Goal: Information Seeking & Learning: Learn about a topic

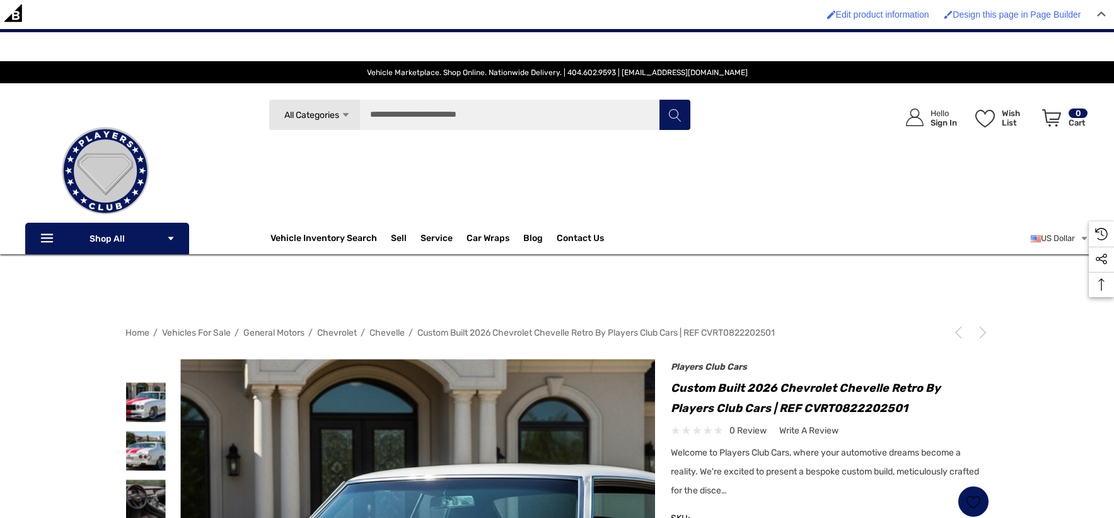
scroll to position [280, 0]
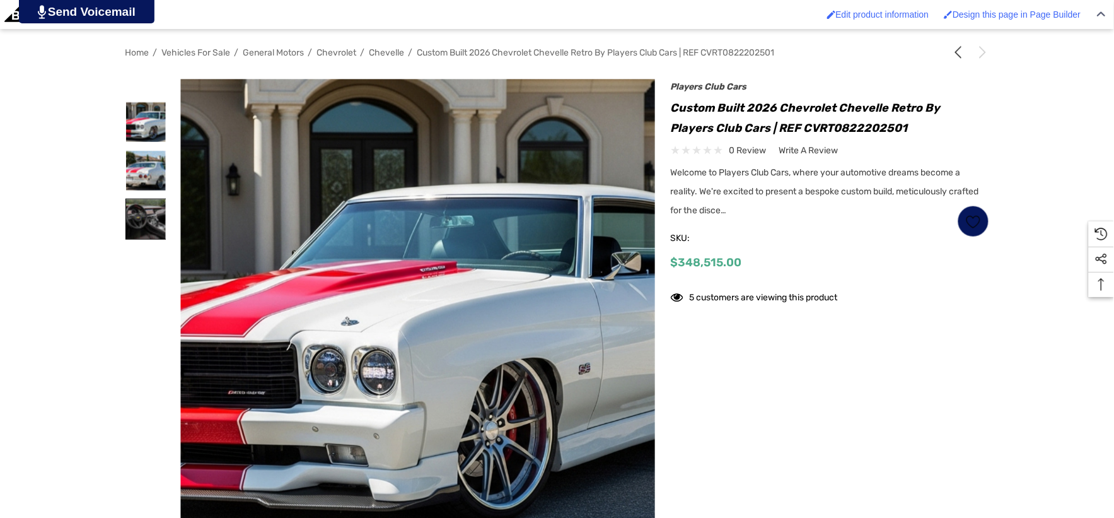
click at [140, 213] on img at bounding box center [146, 219] width 40 height 40
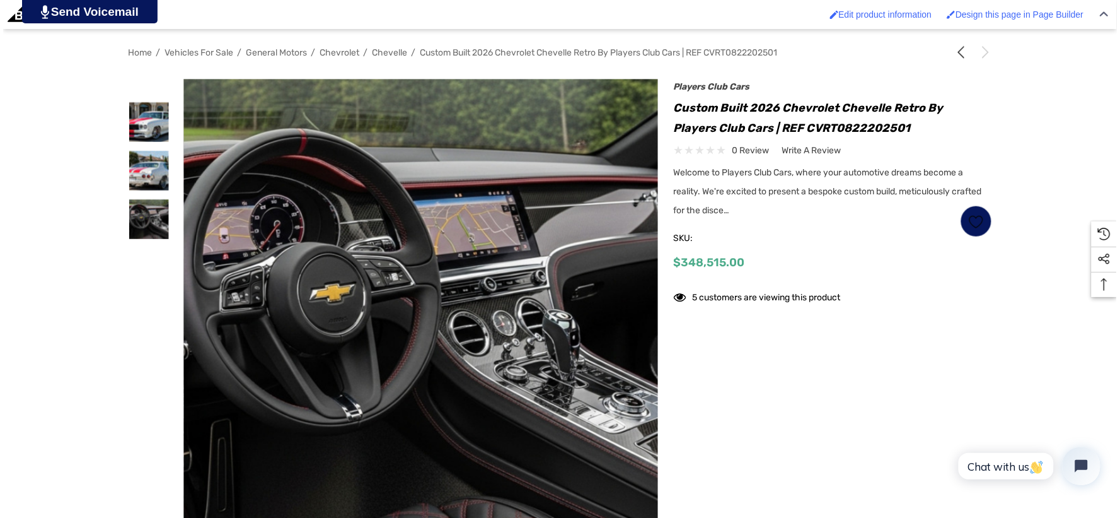
scroll to position [0, 0]
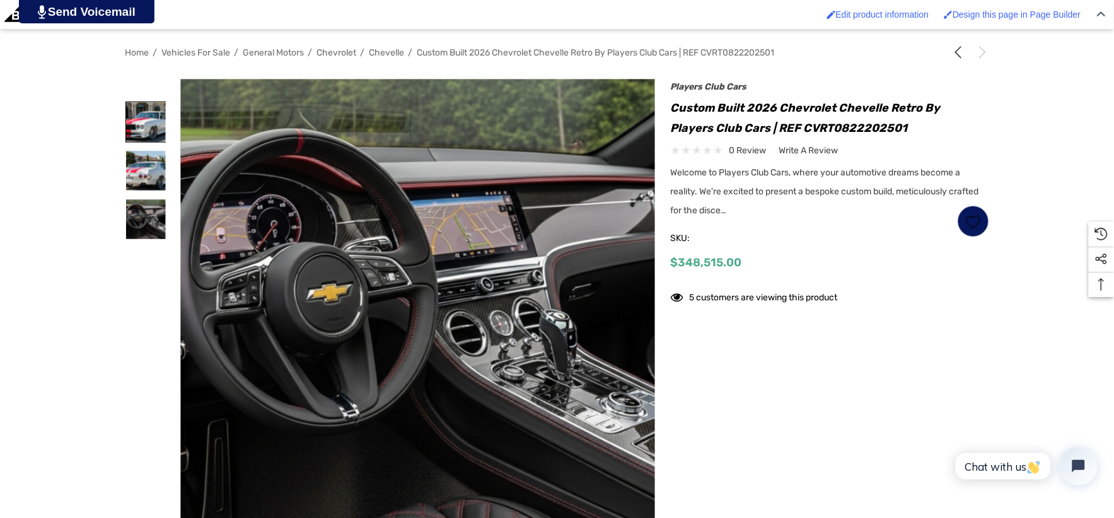
click at [153, 129] on img at bounding box center [146, 122] width 40 height 40
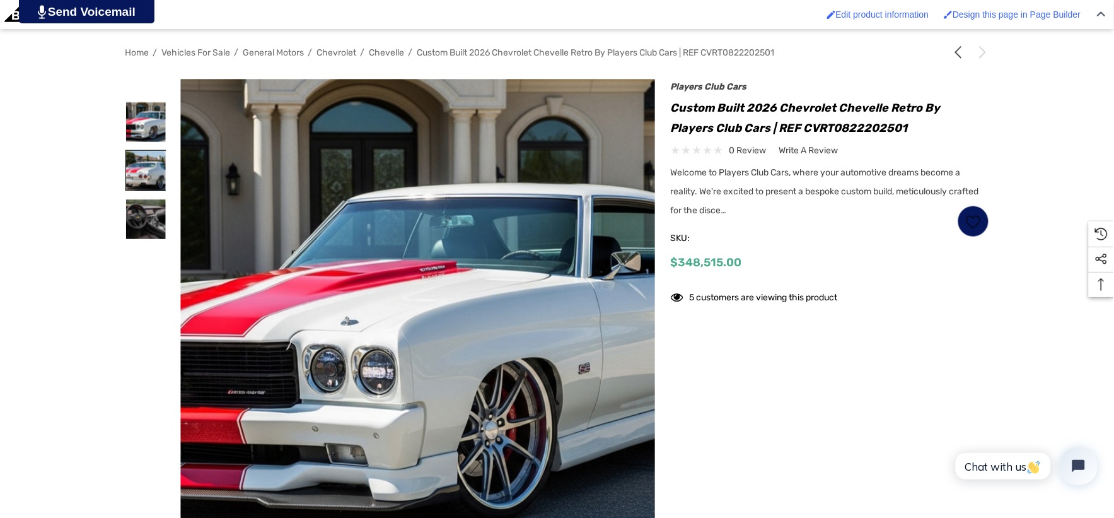
click at [141, 158] on img at bounding box center [146, 171] width 40 height 40
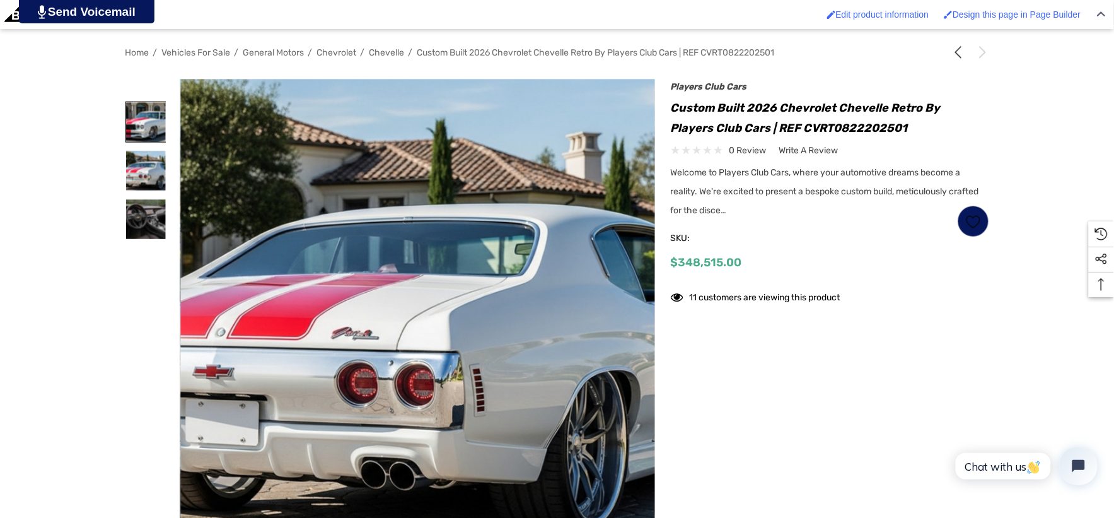
click at [139, 128] on img at bounding box center [146, 122] width 40 height 40
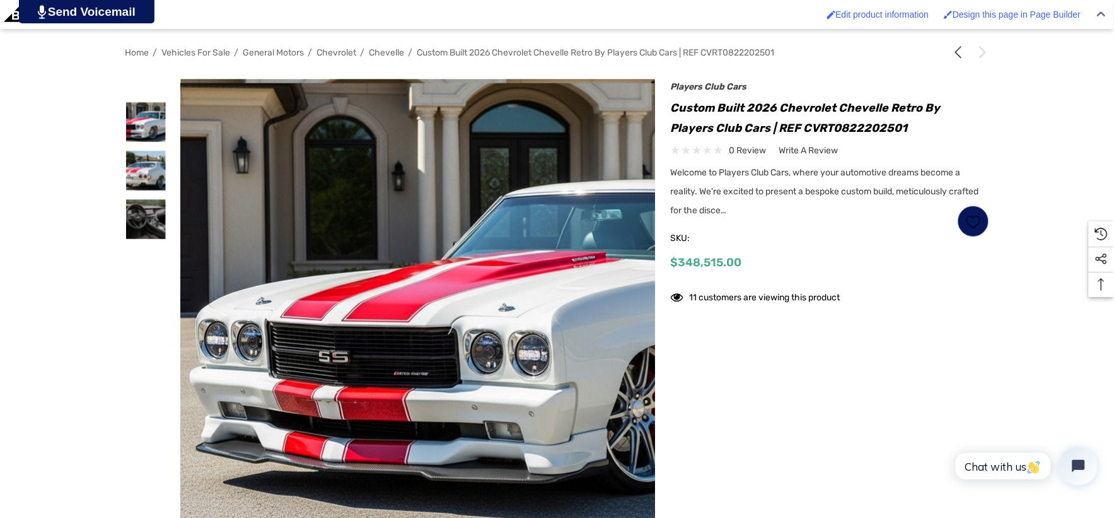
click at [200, 135] on img at bounding box center [569, 303] width 807 height 440
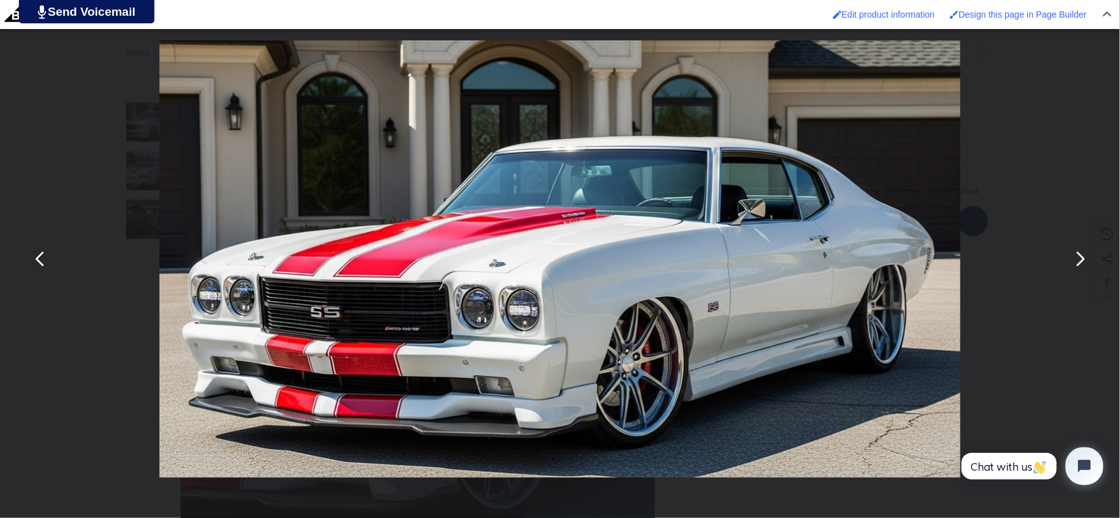
click at [1079, 265] on button "You can close this modal content with the ESC key" at bounding box center [1080, 259] width 30 height 30
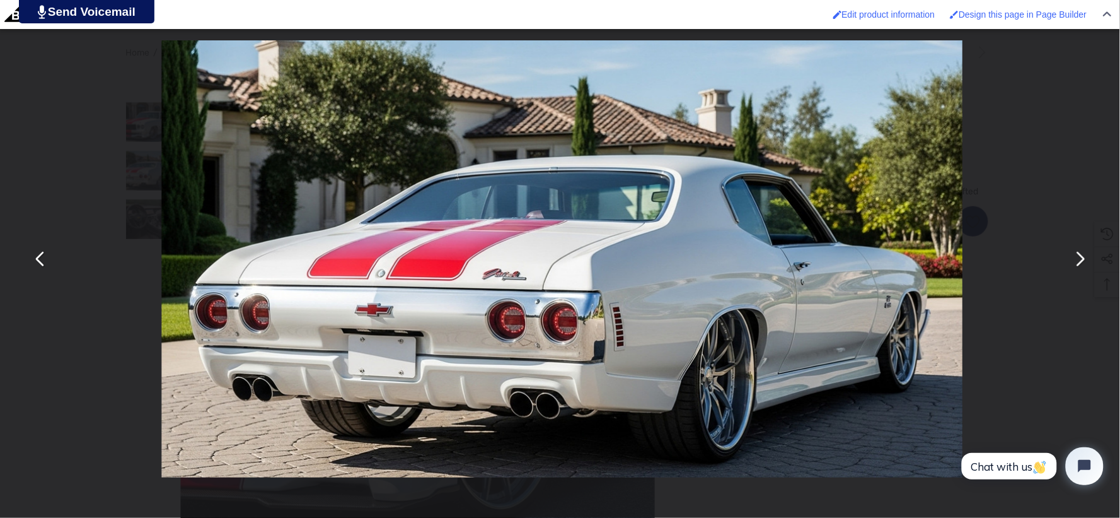
click at [1079, 265] on button "You can close this modal content with the ESC key" at bounding box center [1080, 259] width 30 height 30
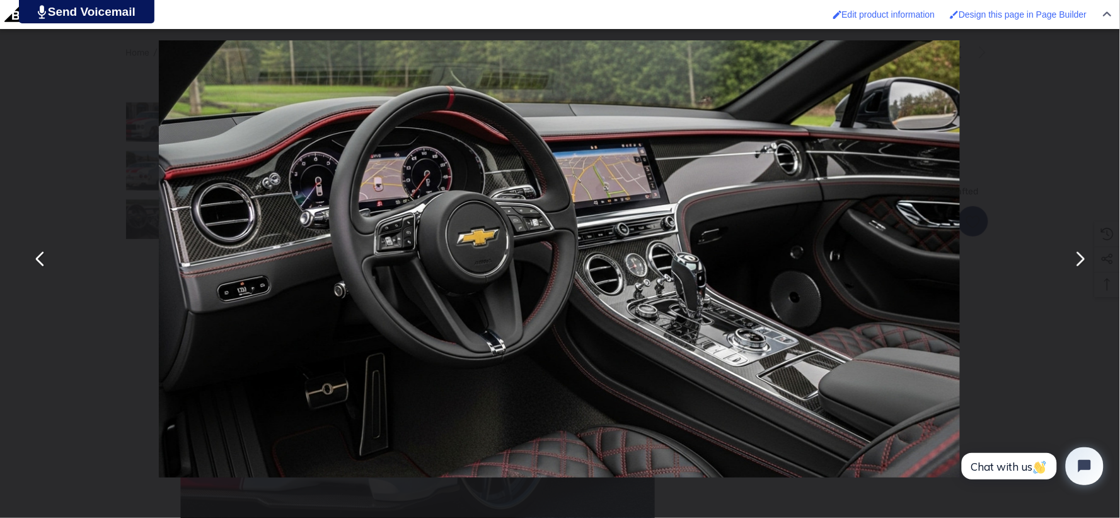
click at [1078, 265] on button "You can close this modal content with the ESC key" at bounding box center [1080, 259] width 30 height 30
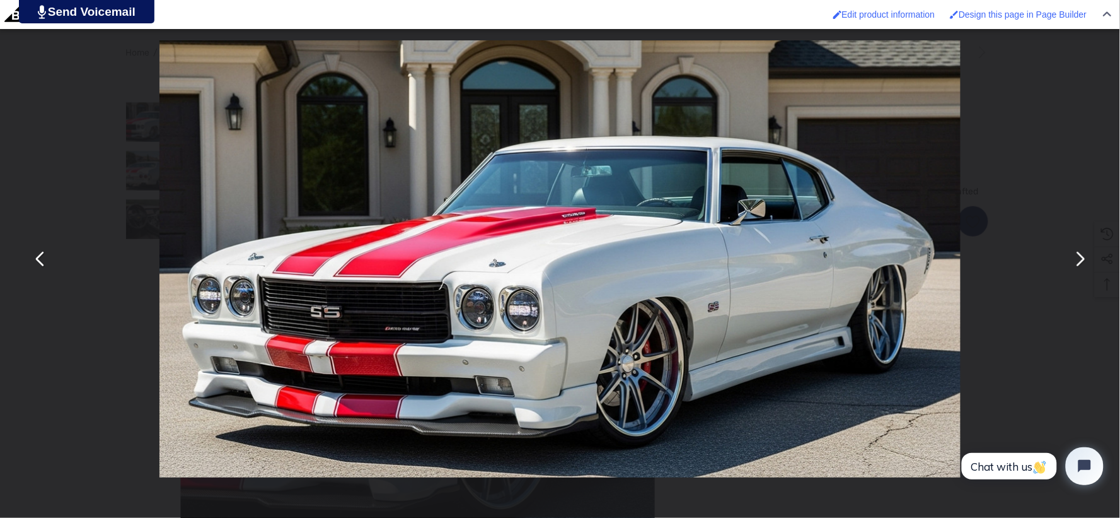
click at [1078, 265] on button "You can close this modal content with the ESC key" at bounding box center [1080, 259] width 30 height 30
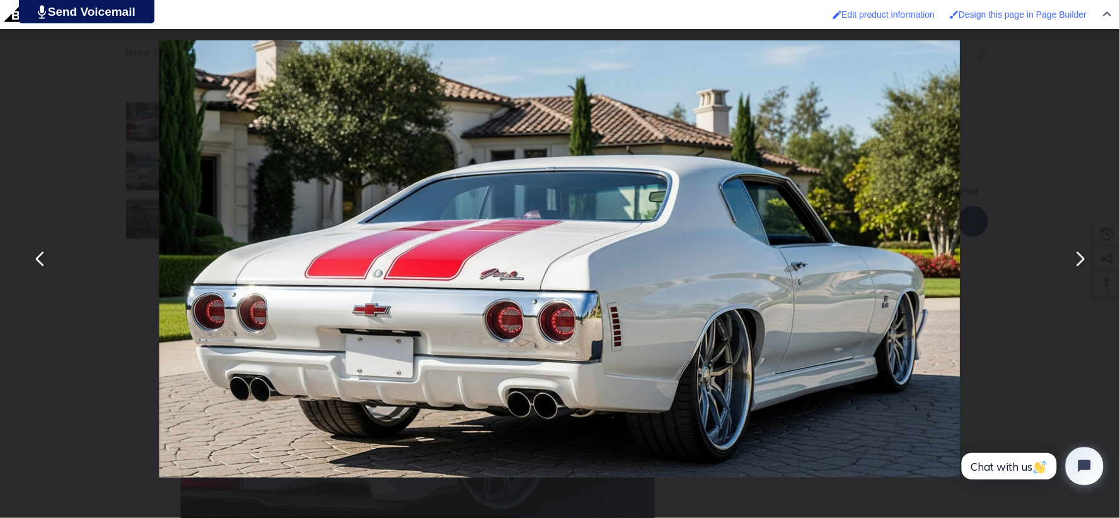
click at [1078, 263] on button "You can close this modal content with the ESC key" at bounding box center [1080, 259] width 30 height 30
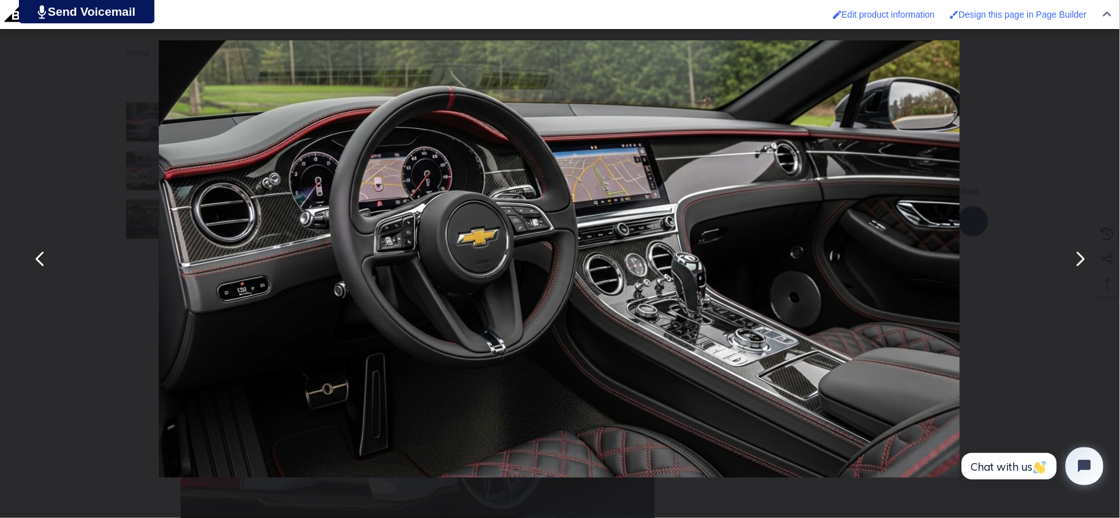
click at [1082, 262] on button "You can close this modal content with the ESC key" at bounding box center [1080, 259] width 30 height 30
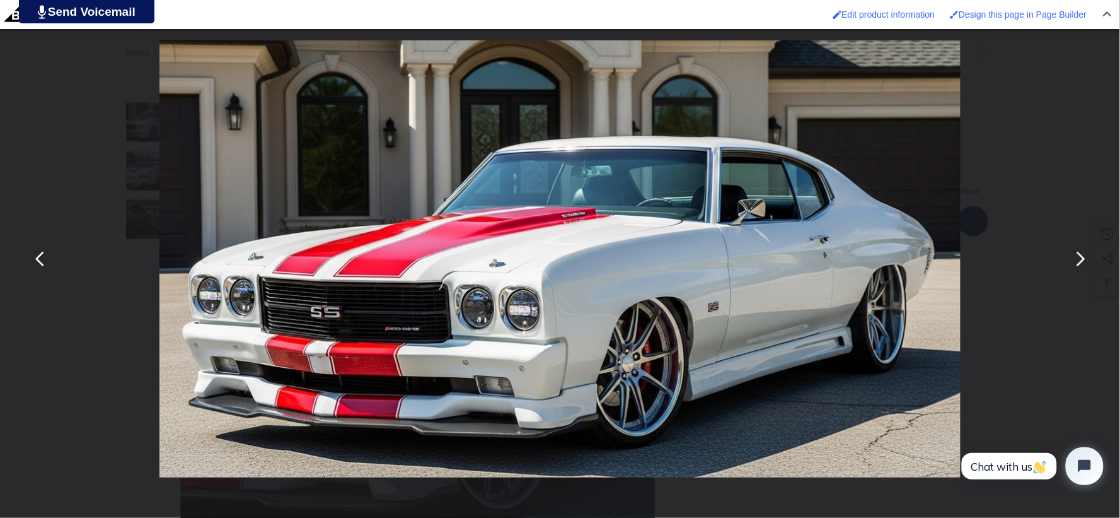
click at [1082, 262] on button "You can close this modal content with the ESC key" at bounding box center [1080, 259] width 30 height 30
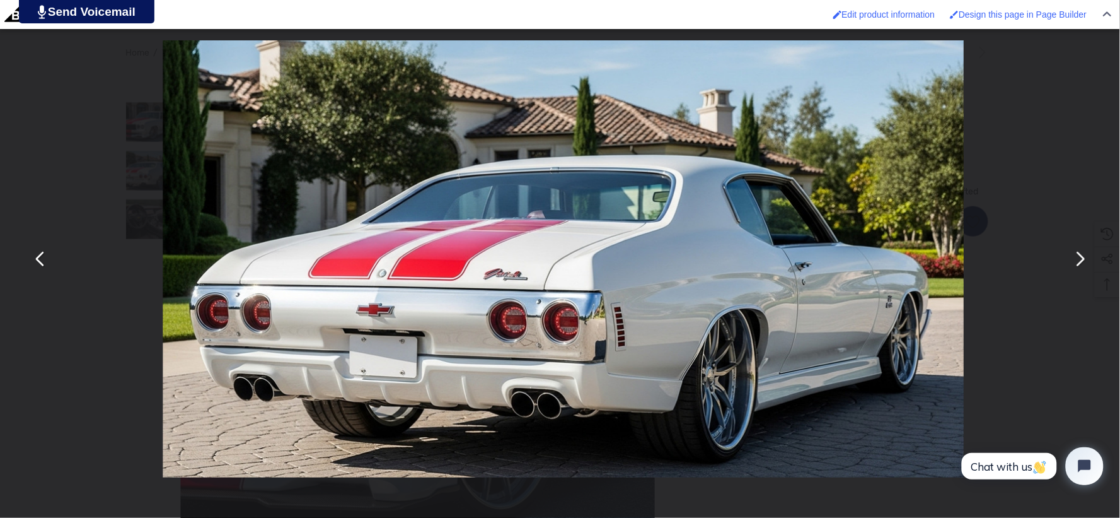
click at [1082, 262] on button "You can close this modal content with the ESC key" at bounding box center [1080, 259] width 30 height 30
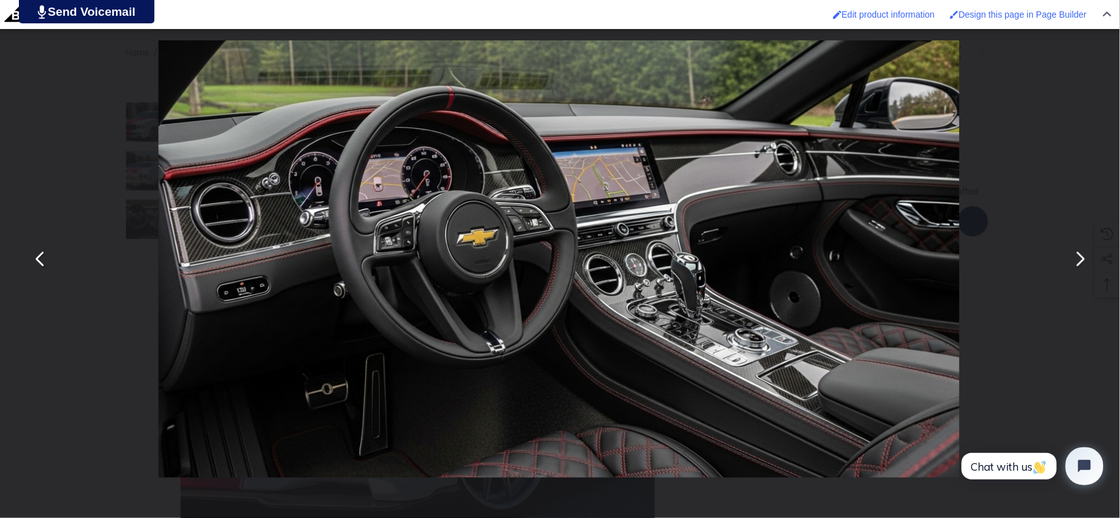
click at [1082, 262] on button "You can close this modal content with the ESC key" at bounding box center [1080, 259] width 30 height 30
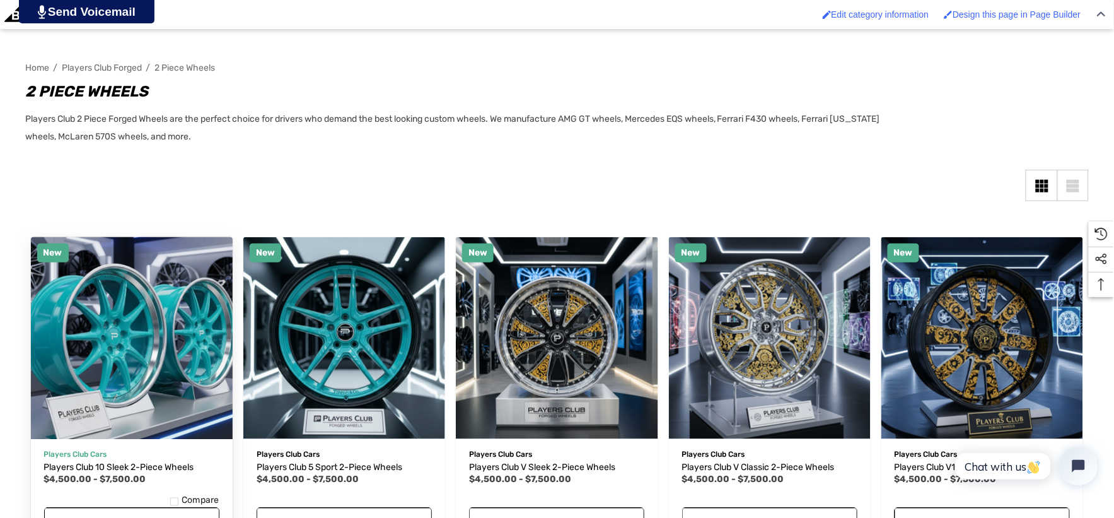
scroll to position [280, 0]
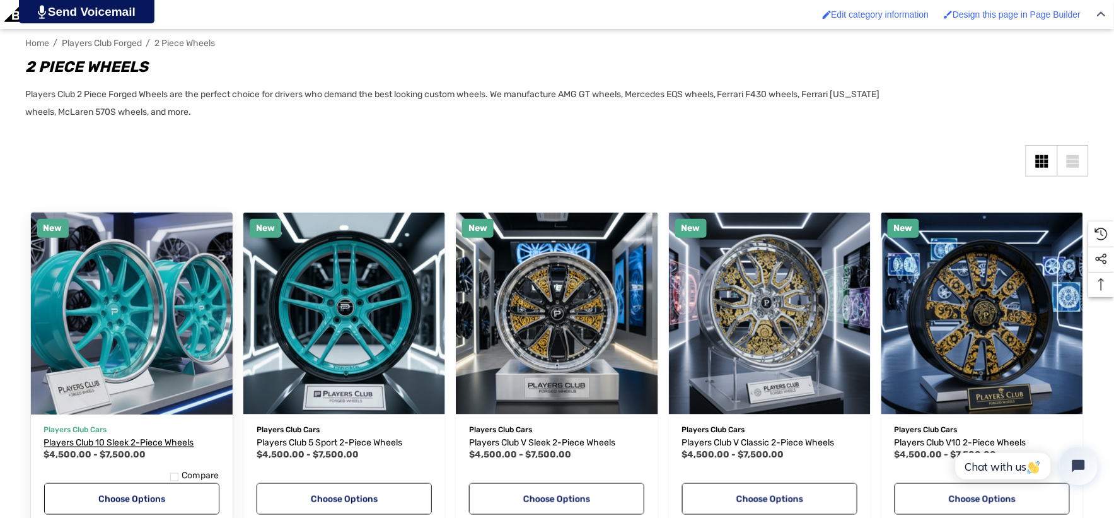
click at [139, 437] on span "Players Club 10 Sleek 2-Piece Wheels" at bounding box center [119, 442] width 150 height 11
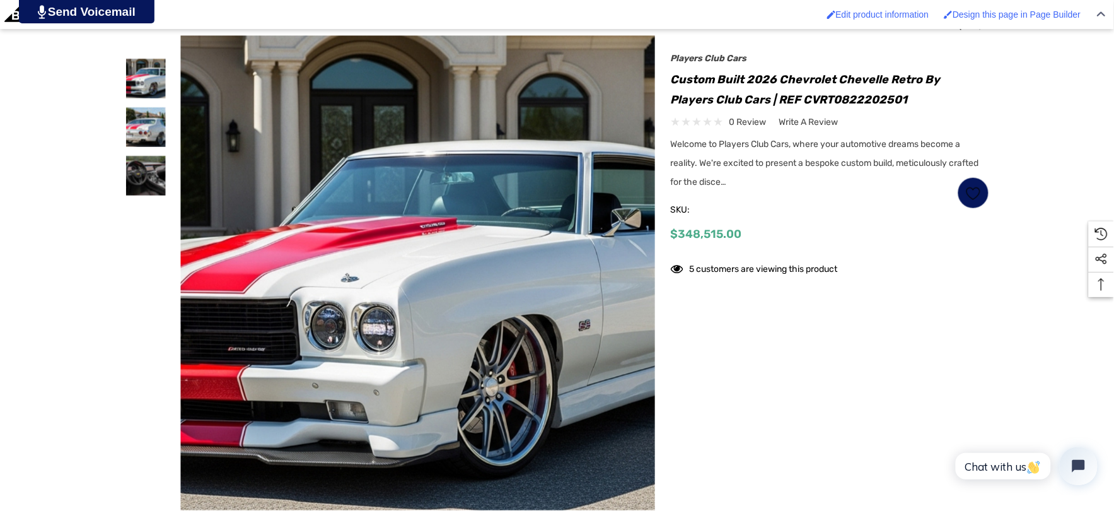
scroll to position [350, 0]
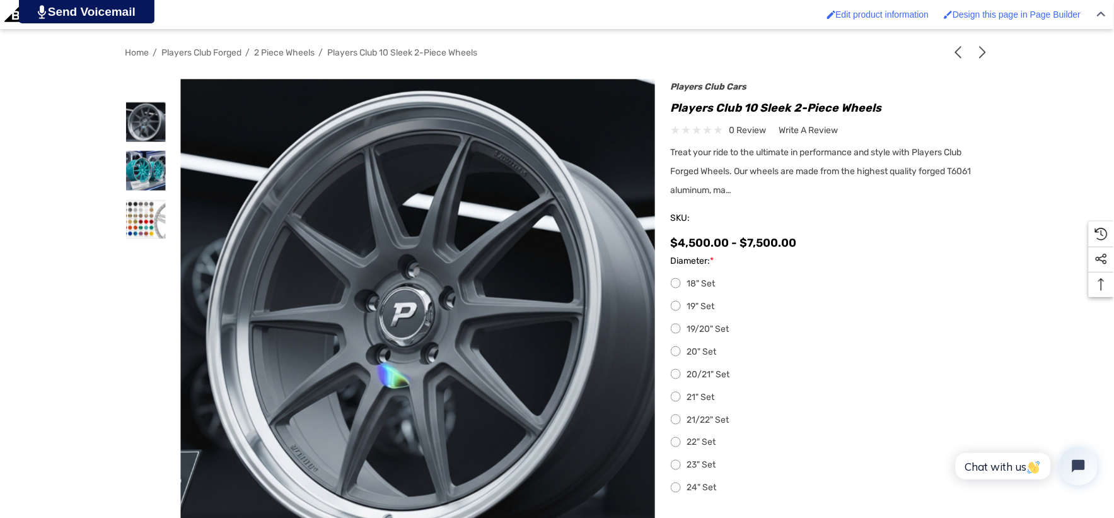
click at [694, 380] on label "20/21" Set" at bounding box center [830, 374] width 318 height 15
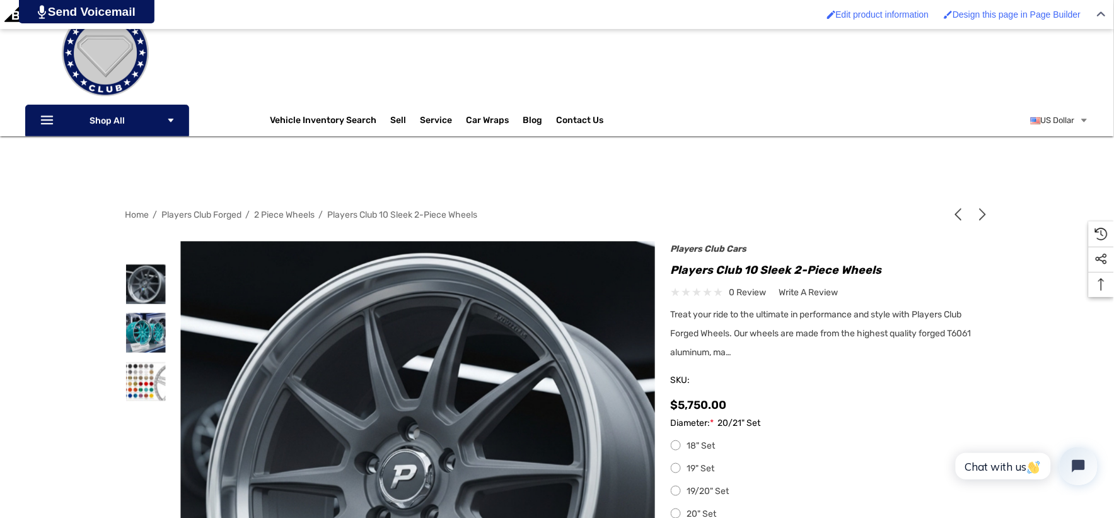
scroll to position [140, 0]
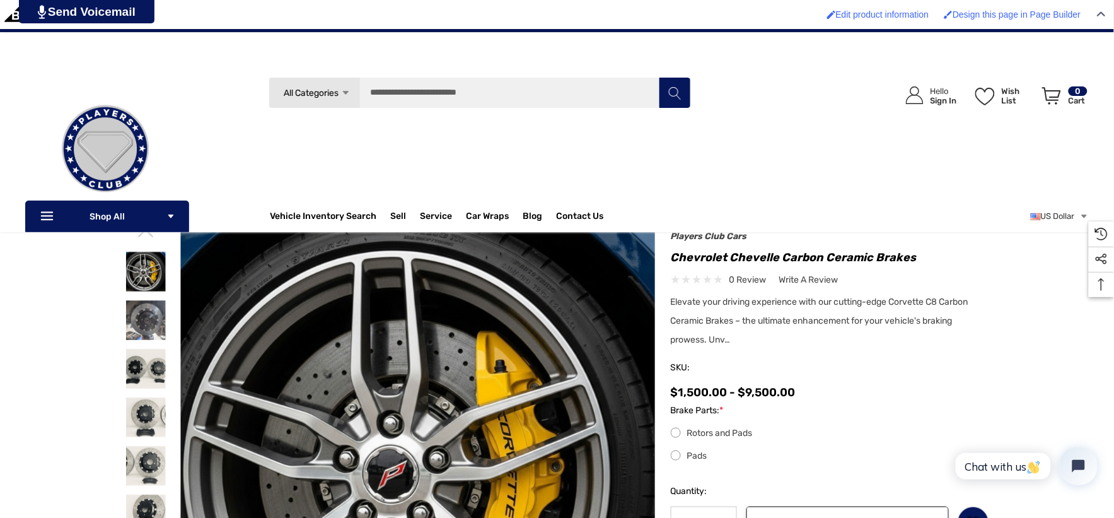
scroll to position [70, 0]
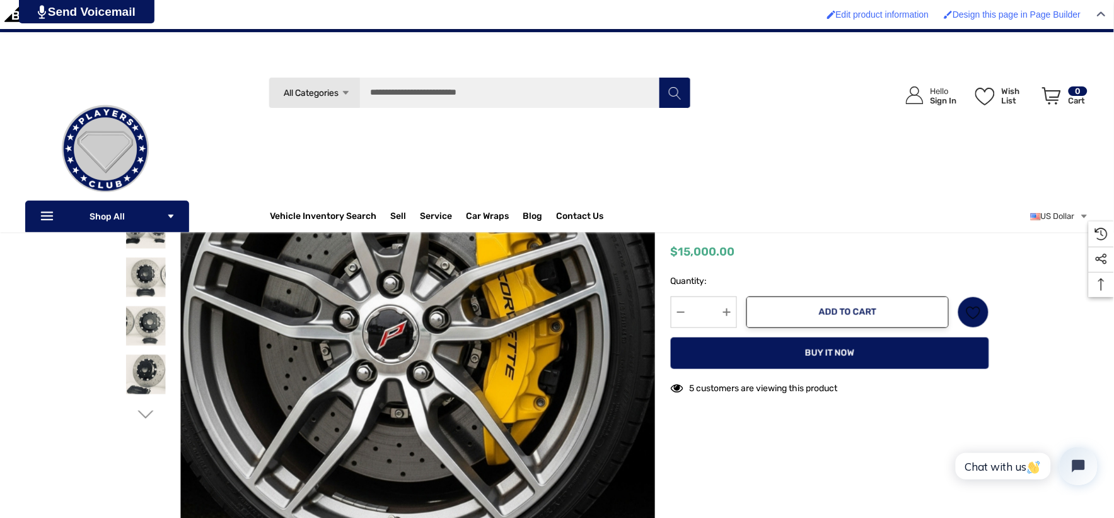
scroll to position [210, 0]
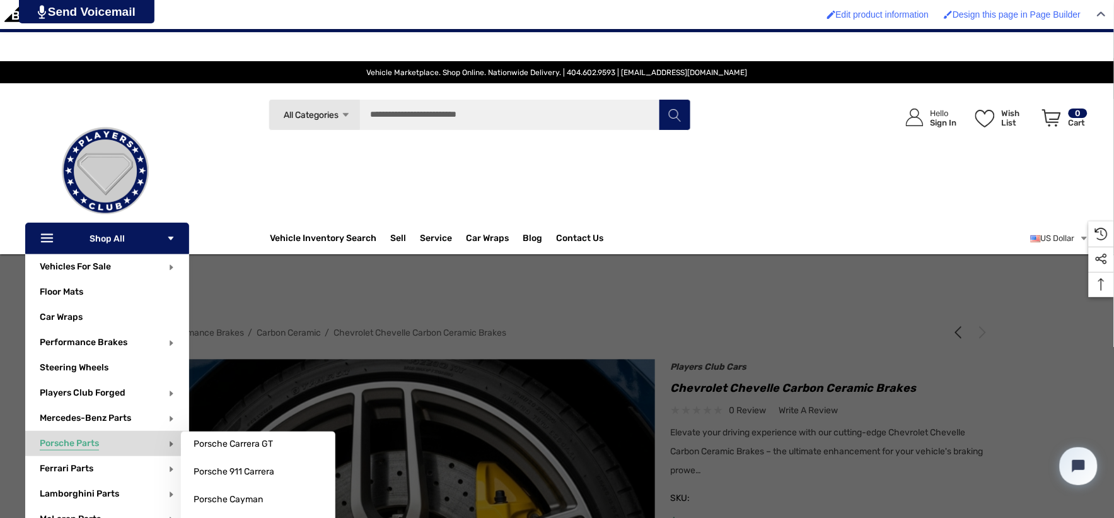
scroll to position [70, 0]
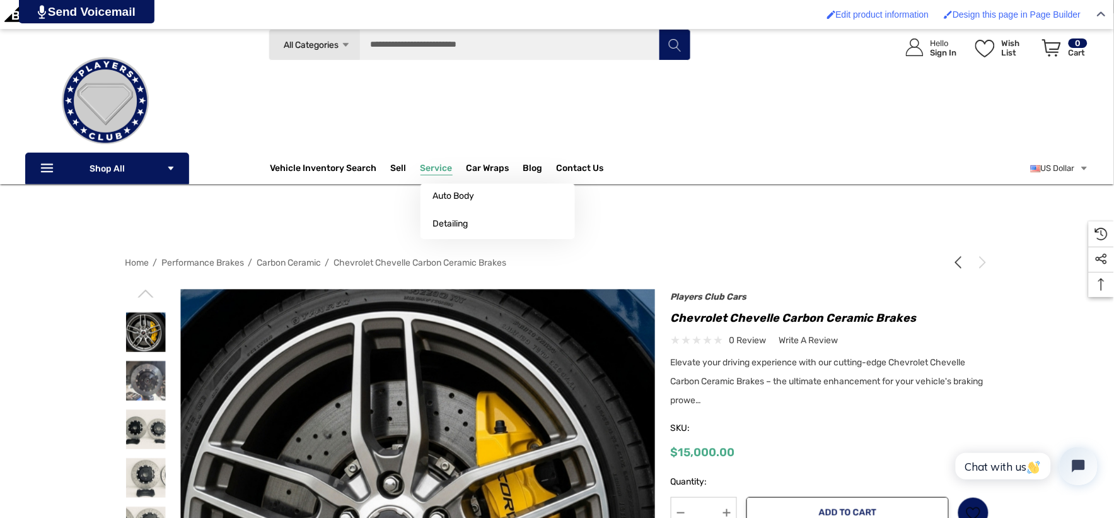
click at [432, 171] on span "Service" at bounding box center [436, 170] width 32 height 14
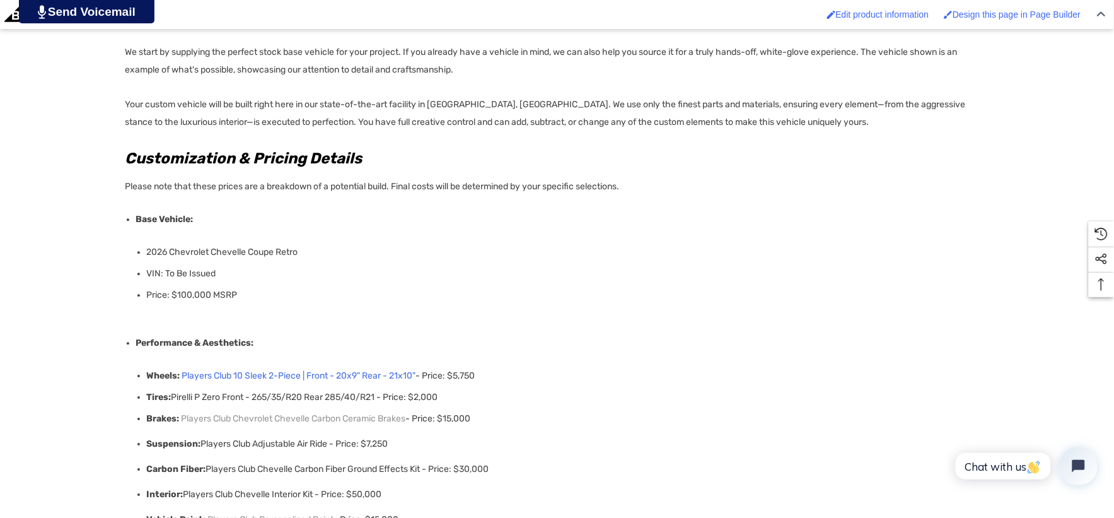
scroll to position [910, 0]
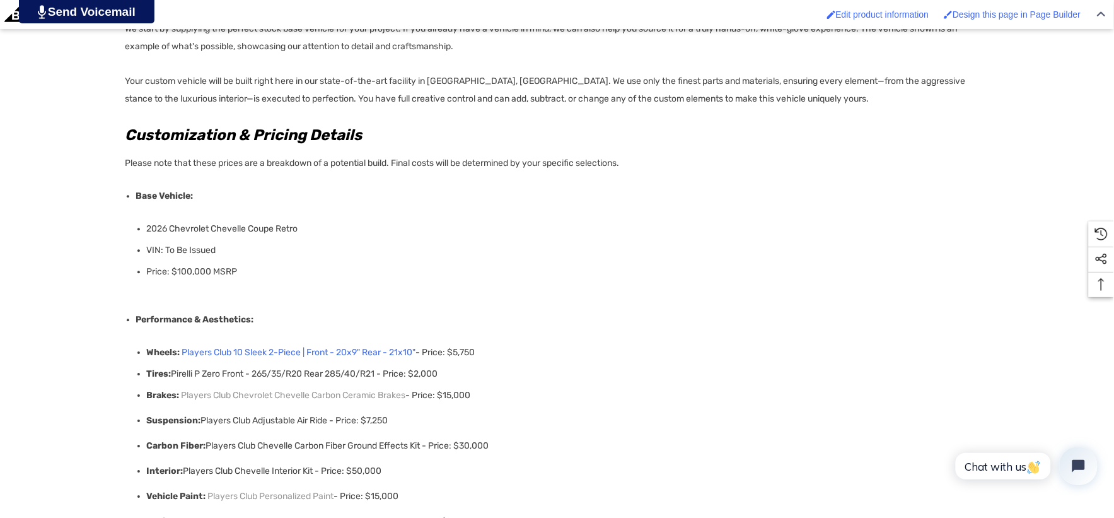
click at [305, 345] on link "Players Club 10 Sleek 2-Piece | Front - 20x9" Rear - 21x10"" at bounding box center [299, 353] width 234 height 18
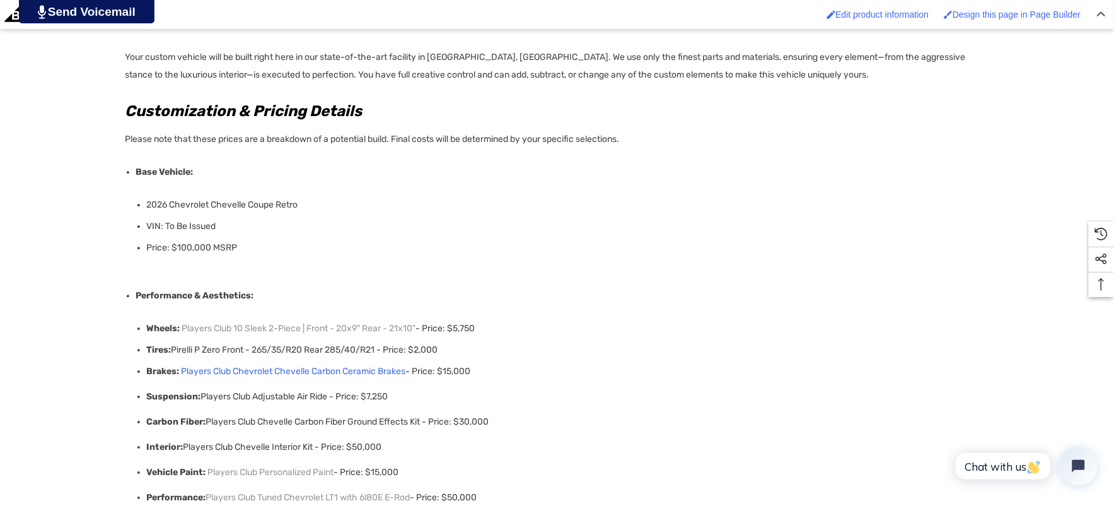
click at [316, 366] on link "Players Club Chevrolet Chevelle Carbon Ceramic Brakes" at bounding box center [294, 371] width 224 height 25
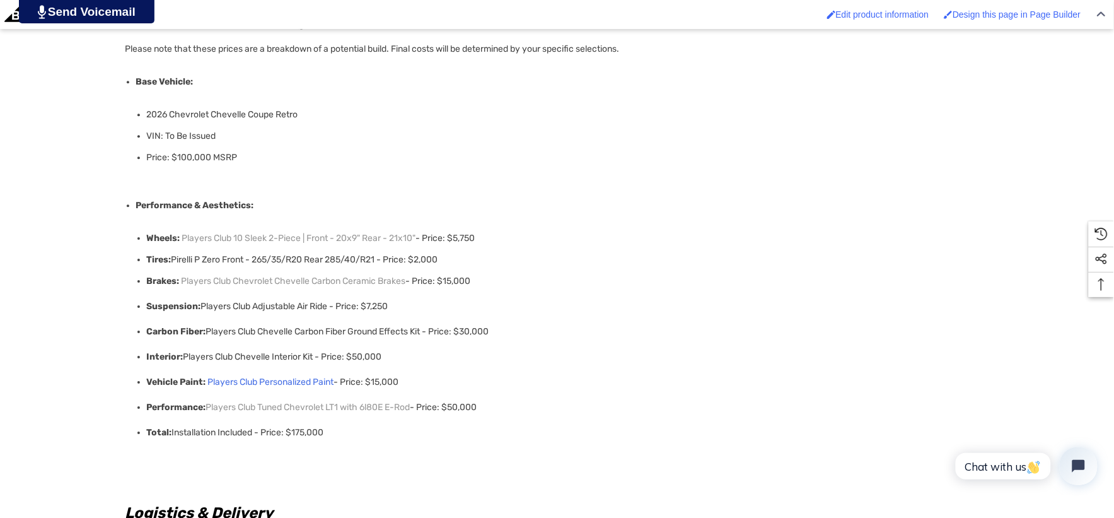
click at [277, 374] on link "Players Club Personalized Paint" at bounding box center [271, 381] width 126 height 25
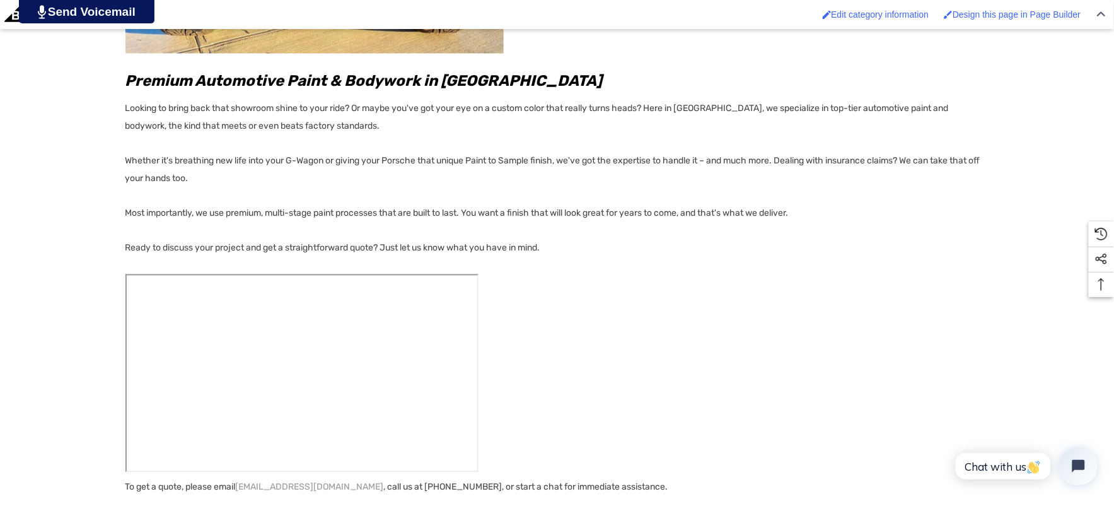
scroll to position [630, 0]
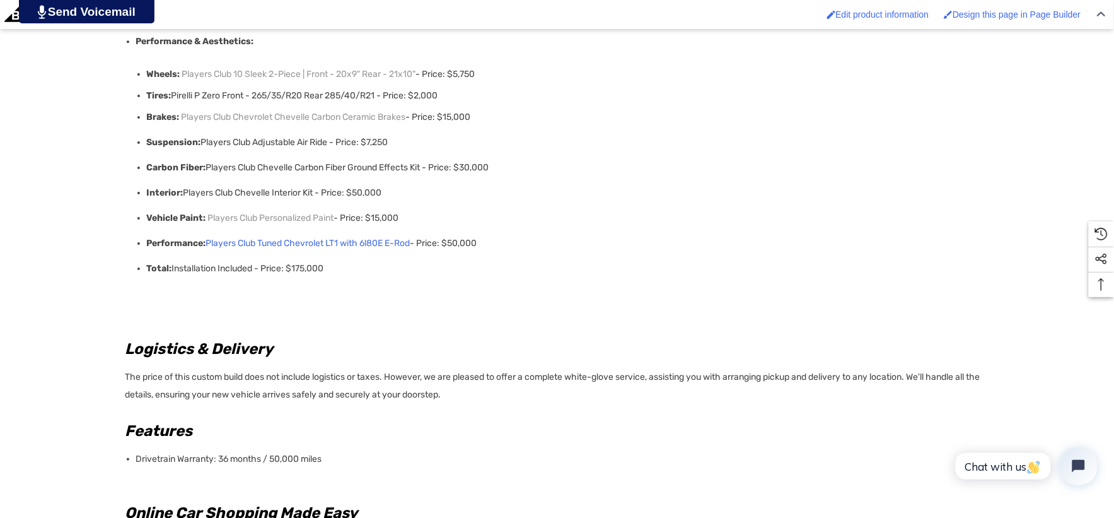
click at [279, 243] on link "Players Club Tuned Chevrolet LT1 with 6l80E E-Rod" at bounding box center [308, 243] width 204 height 25
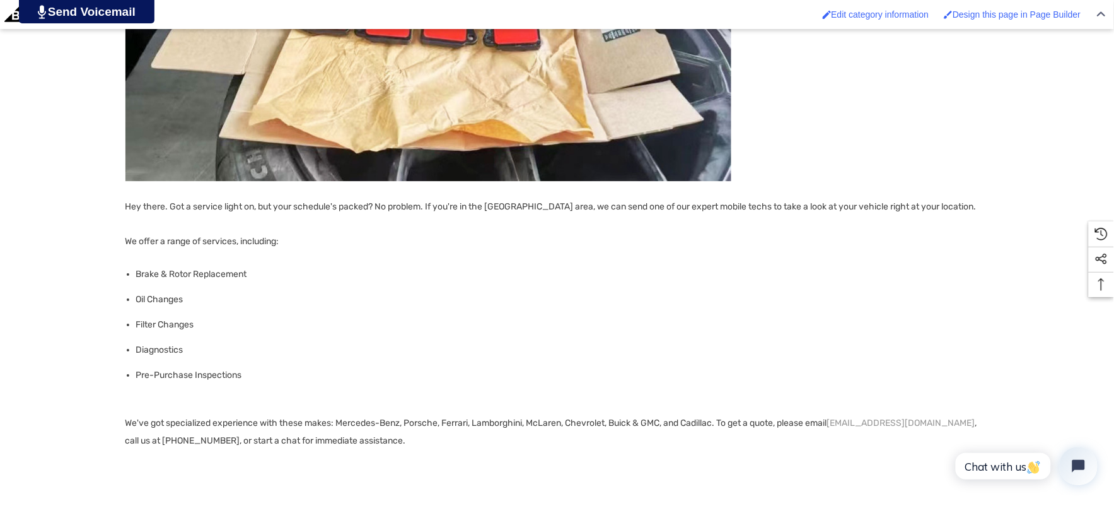
scroll to position [1120, 0]
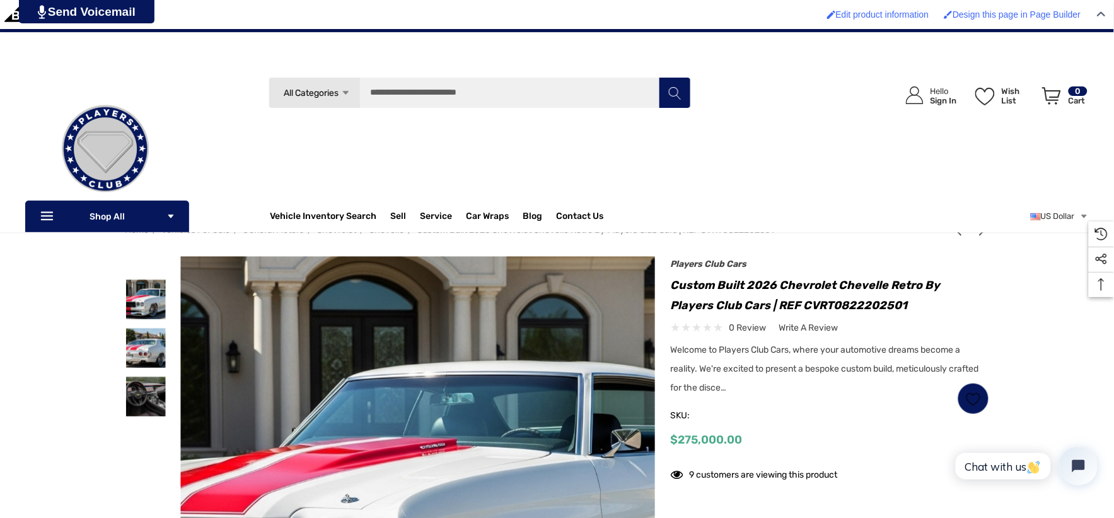
scroll to position [67, 0]
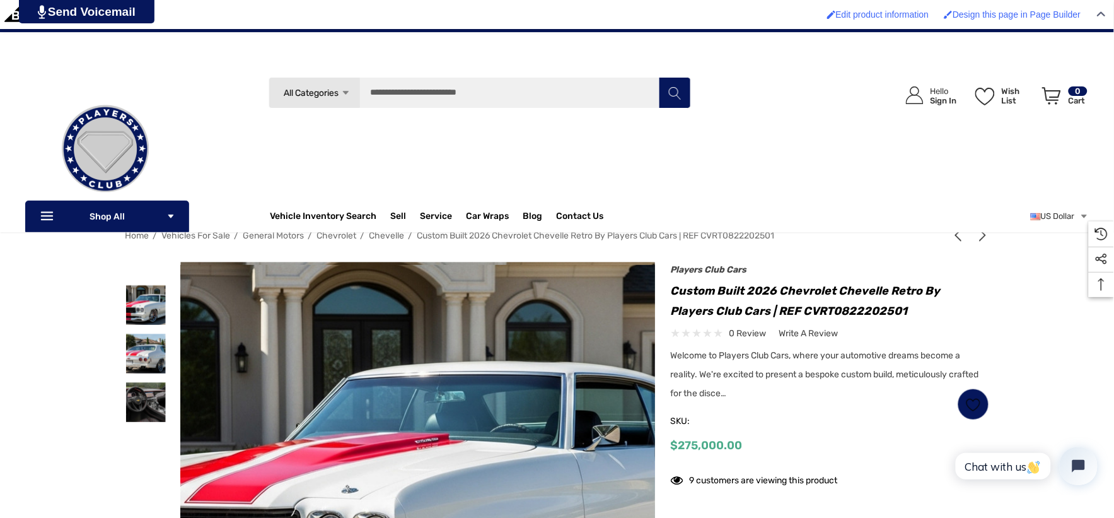
click at [425, 299] on img at bounding box center [412, 485] width 807 height 440
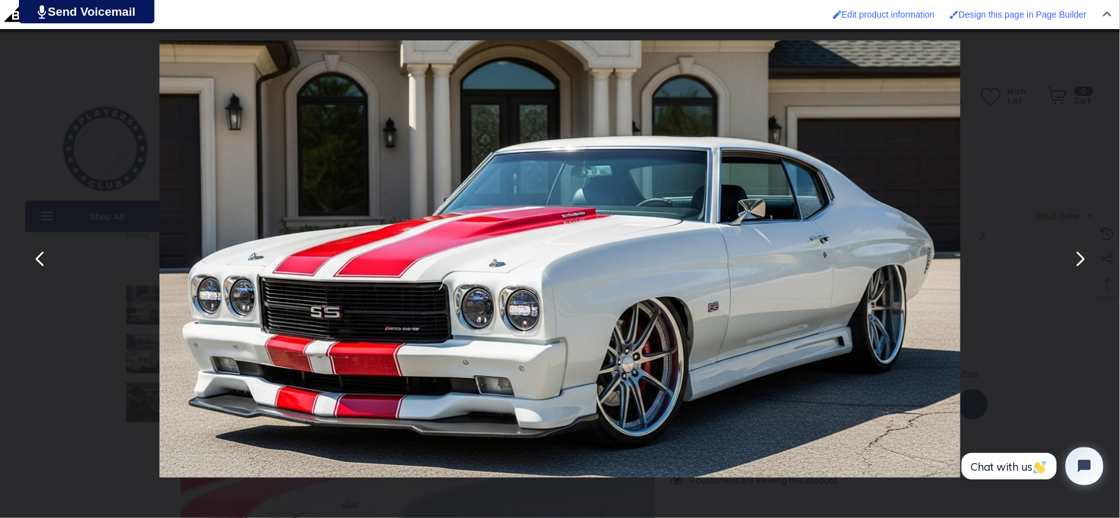
click at [1080, 262] on button "You can close this modal content with the ESC key" at bounding box center [1080, 259] width 30 height 30
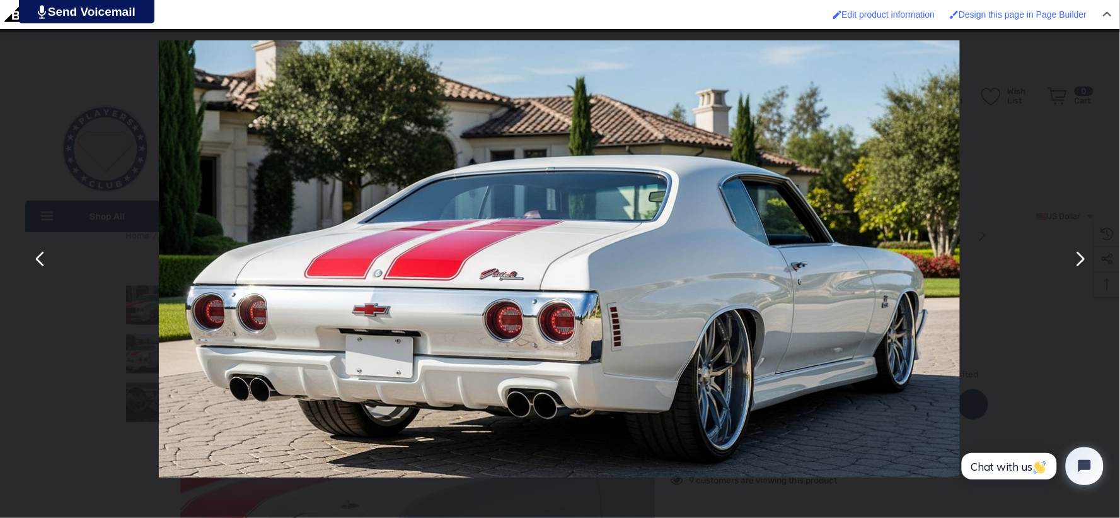
click at [1079, 262] on button "You can close this modal content with the ESC key" at bounding box center [1080, 259] width 30 height 30
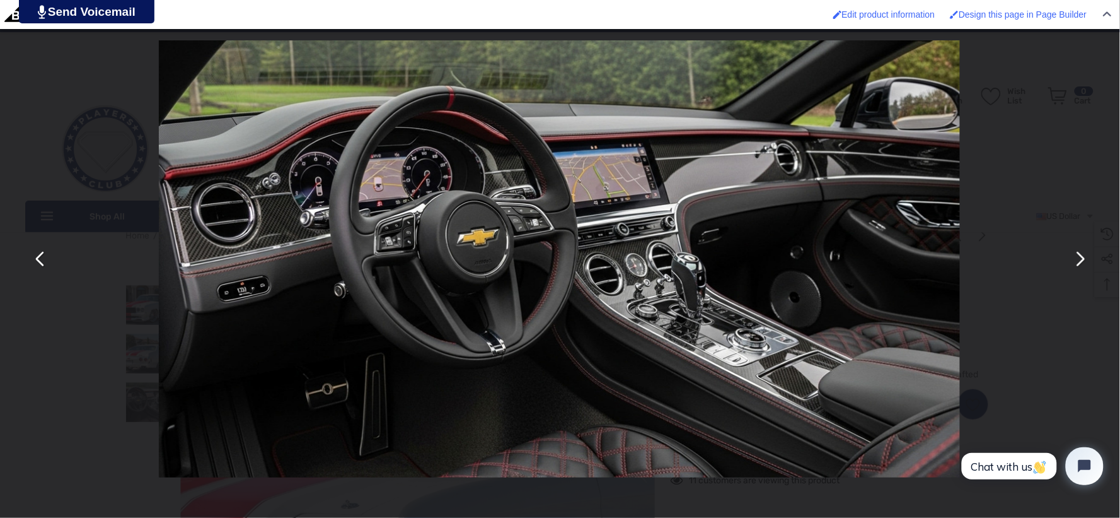
click at [1079, 262] on button "You can close this modal content with the ESC key" at bounding box center [1080, 259] width 30 height 30
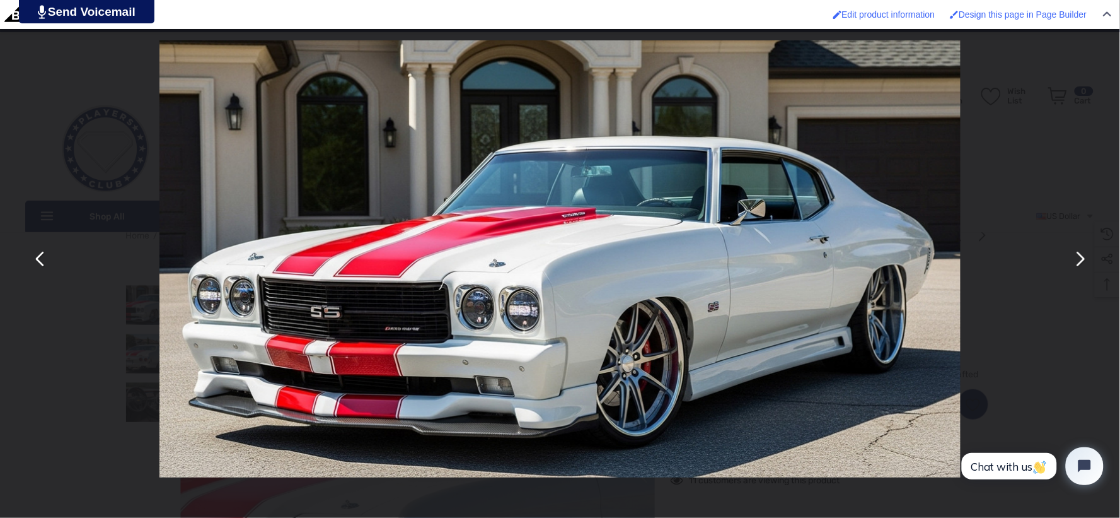
click at [1079, 262] on button "You can close this modal content with the ESC key" at bounding box center [1080, 259] width 30 height 30
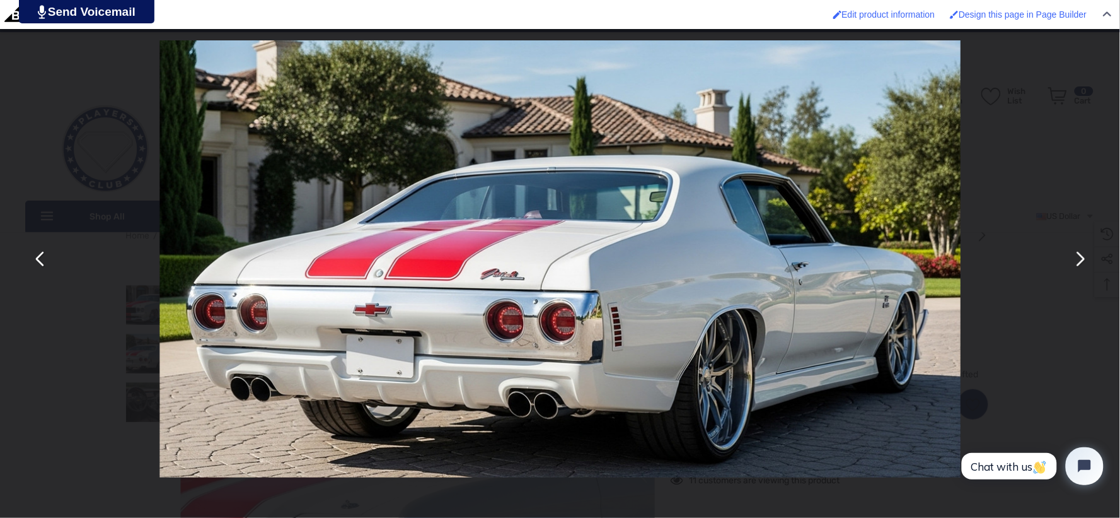
click at [1079, 262] on button "You can close this modal content with the ESC key" at bounding box center [1080, 259] width 30 height 30
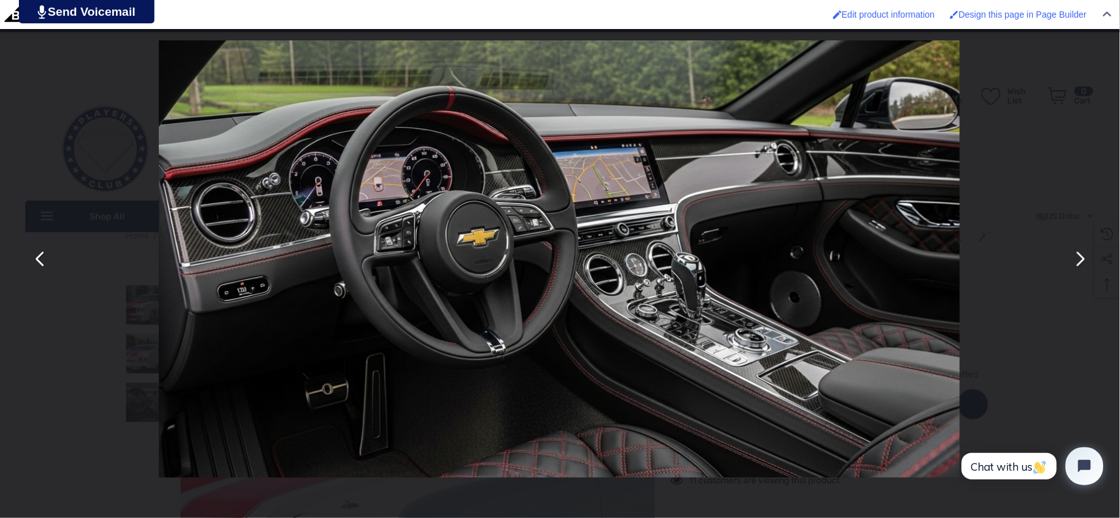
click at [1079, 262] on button "You can close this modal content with the ESC key" at bounding box center [1080, 259] width 30 height 30
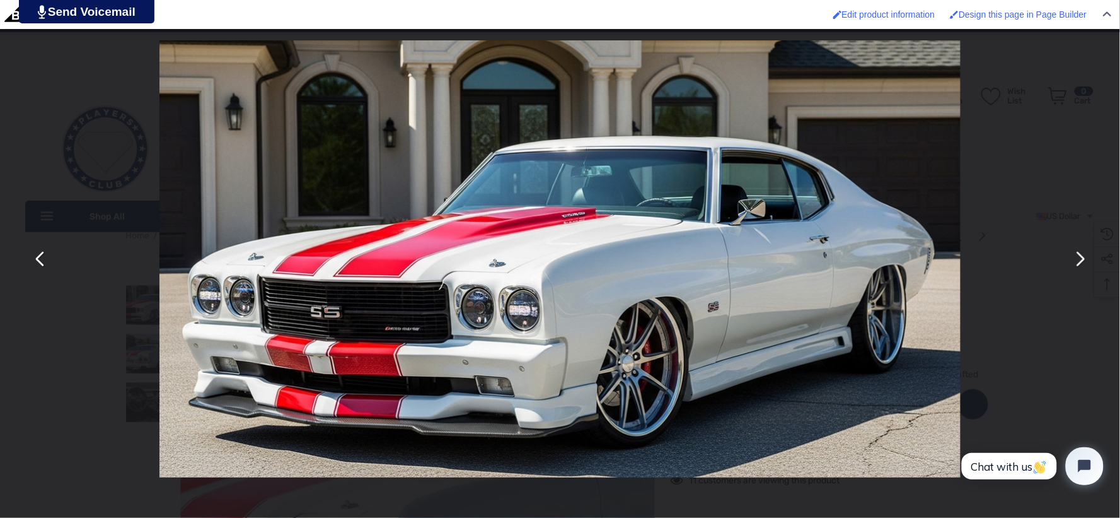
click at [1079, 262] on button "You can close this modal content with the ESC key" at bounding box center [1080, 259] width 30 height 30
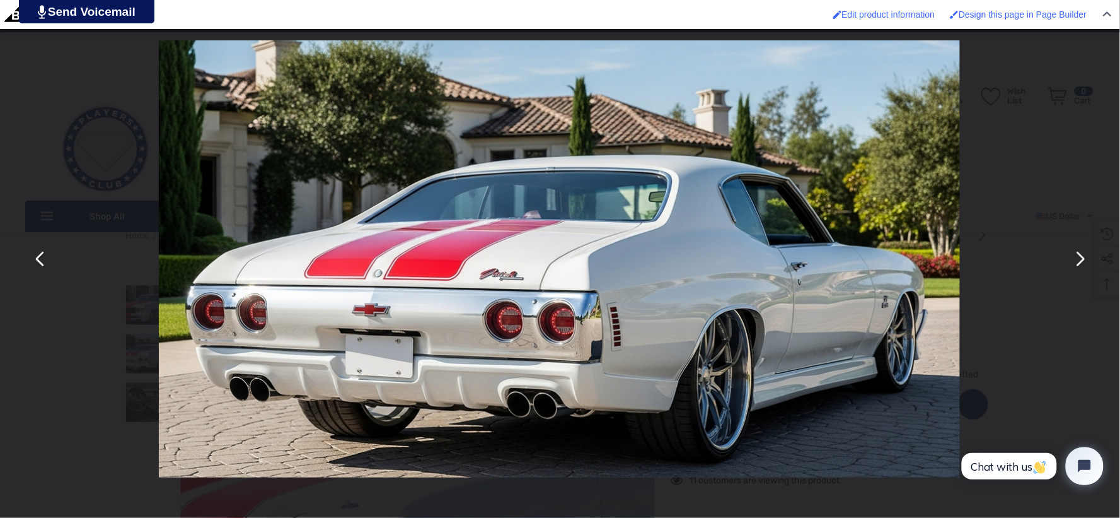
click at [1079, 262] on button "You can close this modal content with the ESC key" at bounding box center [1080, 259] width 30 height 30
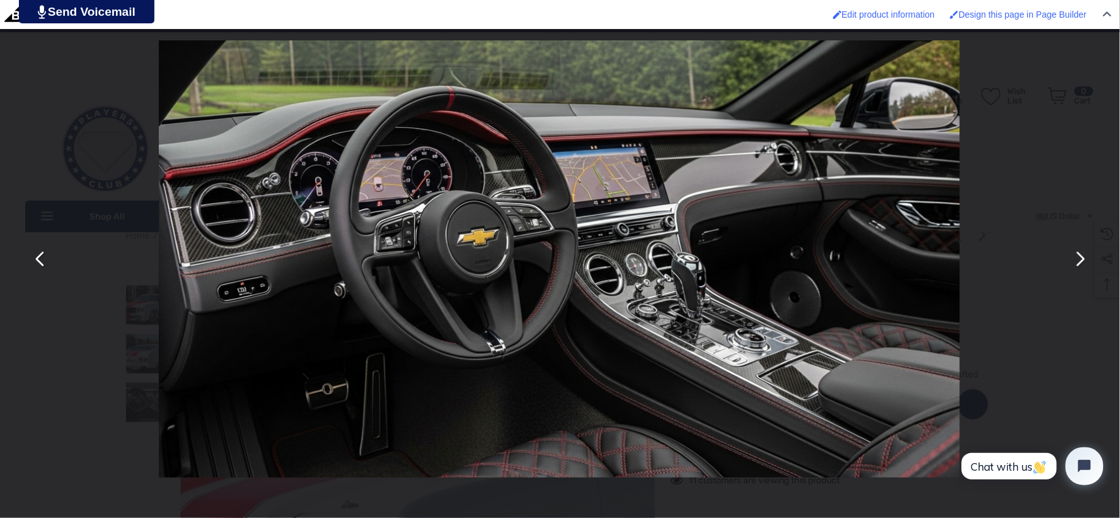
click at [1079, 262] on button "You can close this modal content with the ESC key" at bounding box center [1080, 259] width 30 height 30
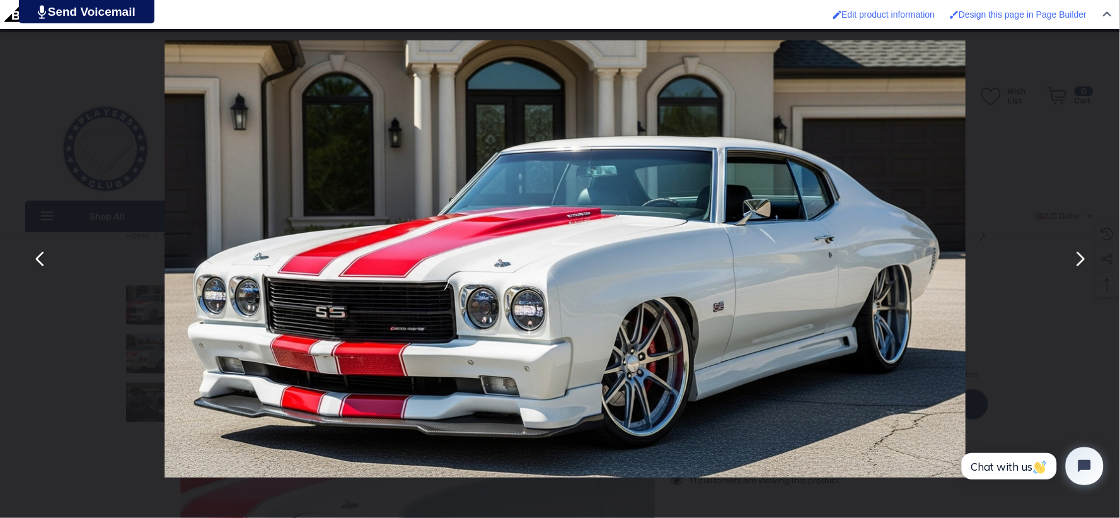
click at [1079, 262] on button "You can close this modal content with the ESC key" at bounding box center [1080, 259] width 30 height 30
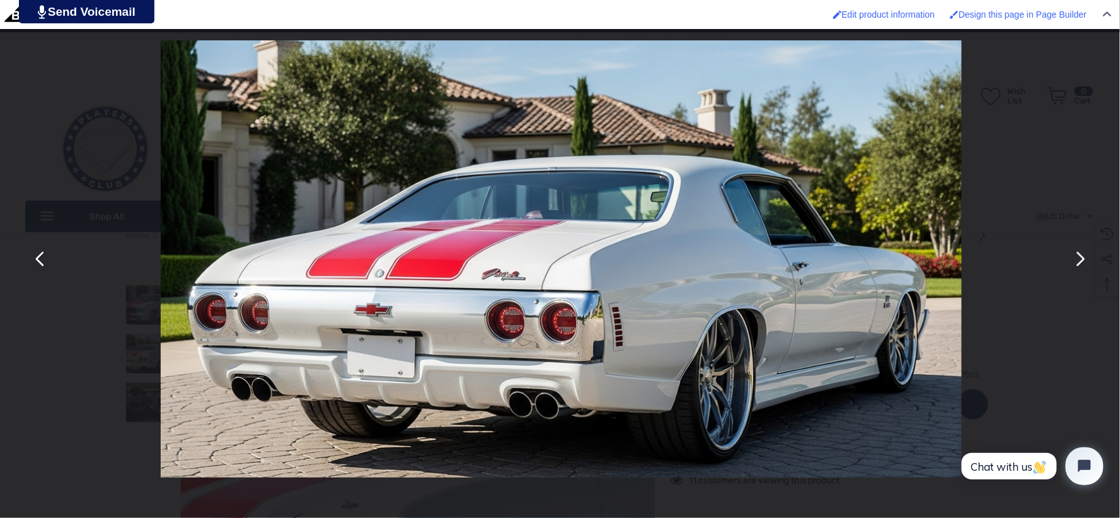
click at [1079, 262] on button "You can close this modal content with the ESC key" at bounding box center [1080, 259] width 30 height 30
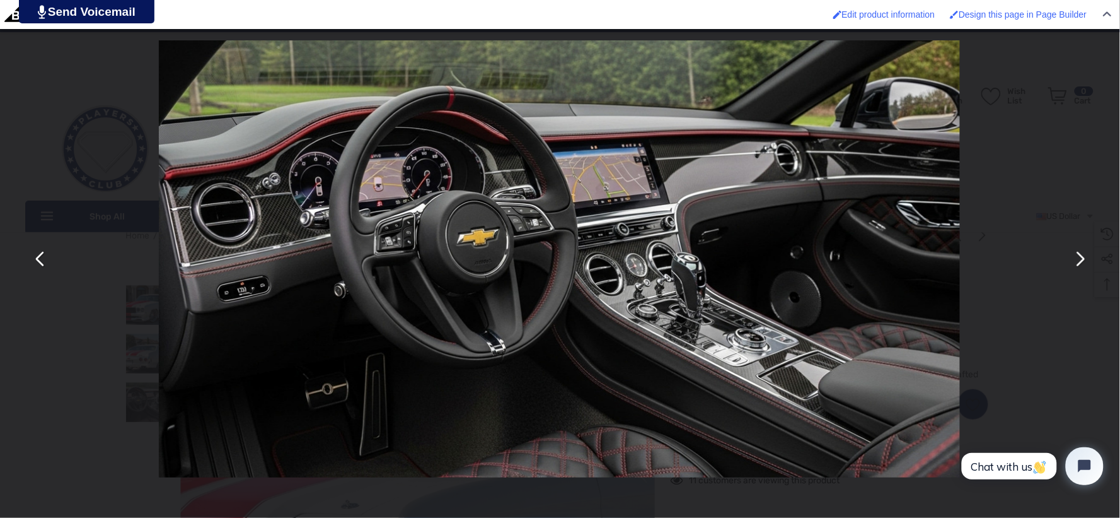
click at [1079, 262] on button "You can close this modal content with the ESC key" at bounding box center [1080, 259] width 30 height 30
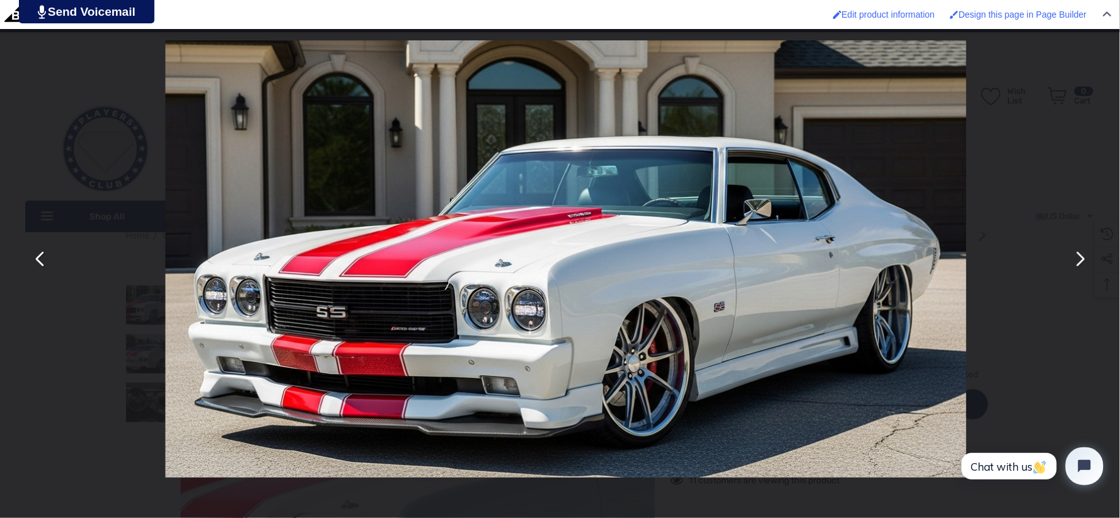
click at [1079, 262] on button "You can close this modal content with the ESC key" at bounding box center [1080, 259] width 30 height 30
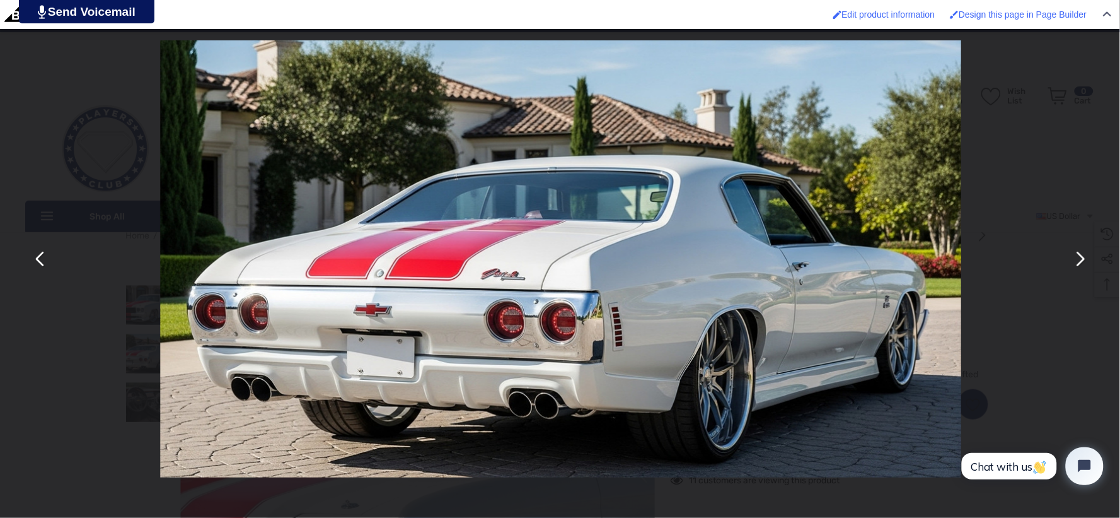
click at [1079, 262] on button "You can close this modal content with the ESC key" at bounding box center [1080, 259] width 30 height 30
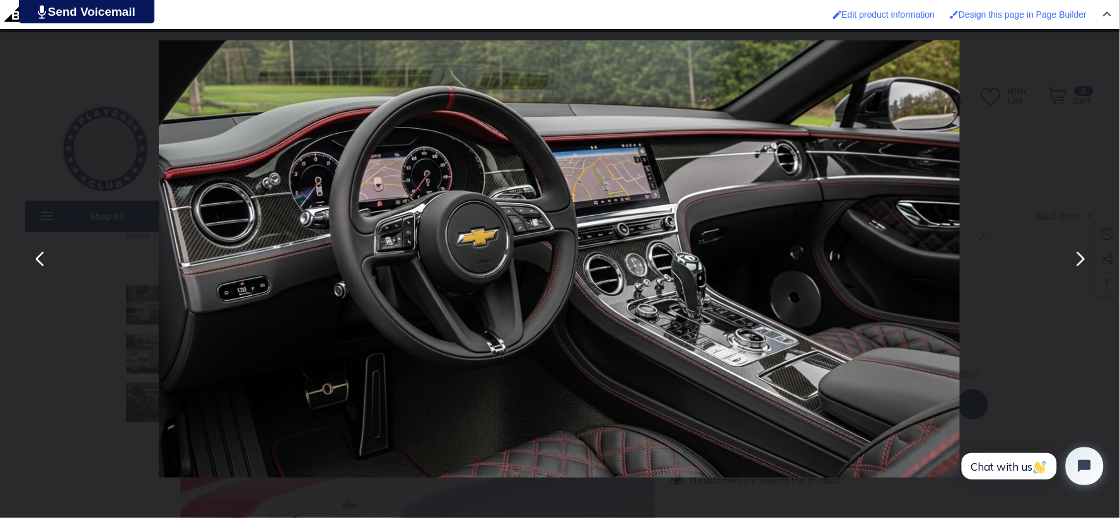
click at [1079, 262] on button "You can close this modal content with the ESC key" at bounding box center [1080, 259] width 30 height 30
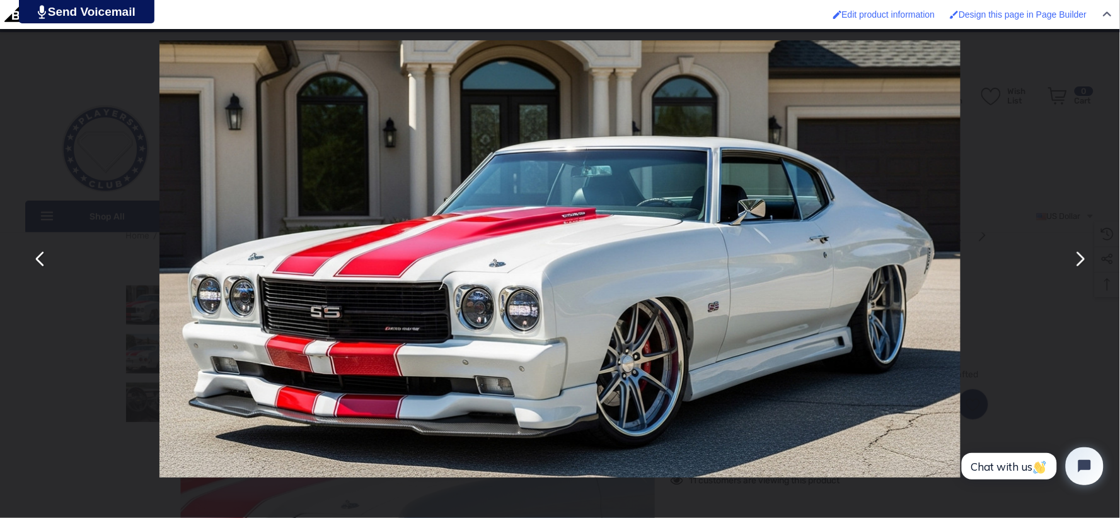
click at [1079, 262] on button "You can close this modal content with the ESC key" at bounding box center [1080, 259] width 30 height 30
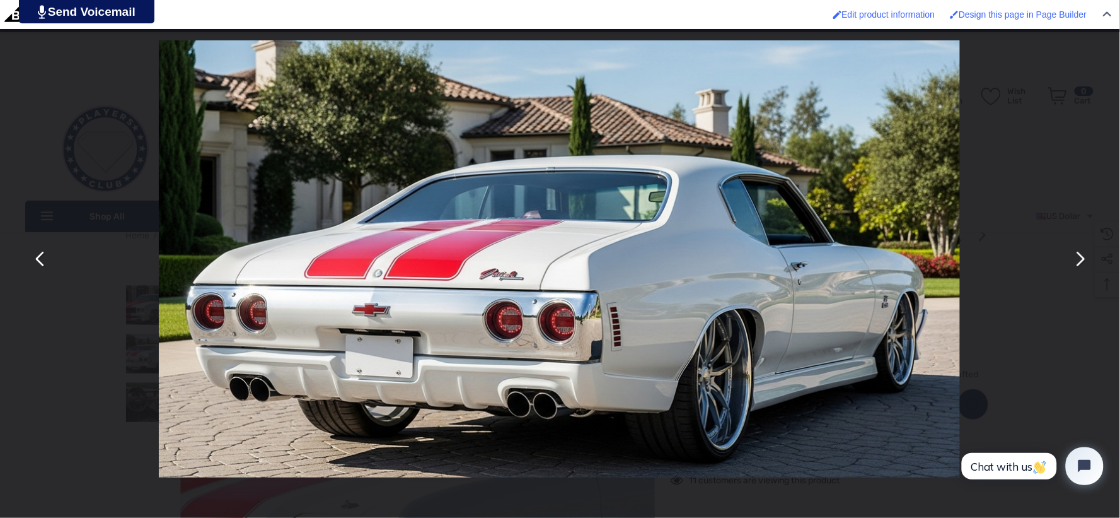
click at [1079, 262] on button "You can close this modal content with the ESC key" at bounding box center [1080, 259] width 30 height 30
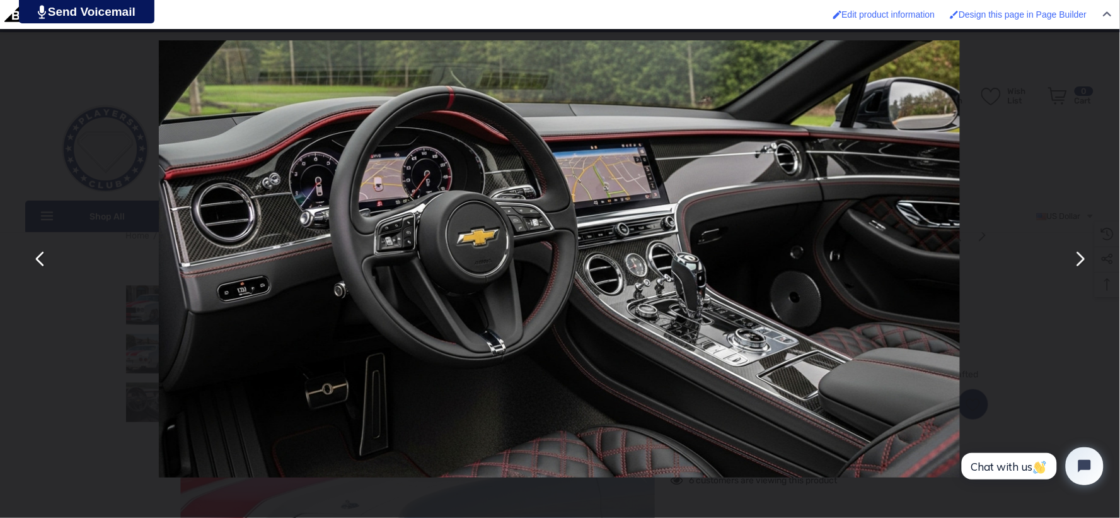
click at [1079, 262] on button "You can close this modal content with the ESC key" at bounding box center [1080, 259] width 30 height 30
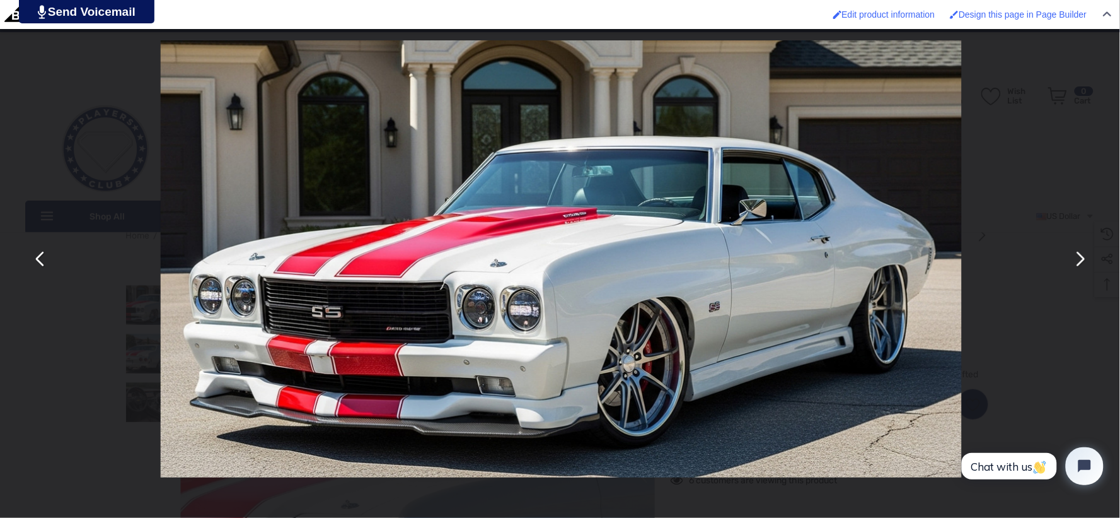
click at [1079, 262] on button "You can close this modal content with the ESC key" at bounding box center [1080, 259] width 30 height 30
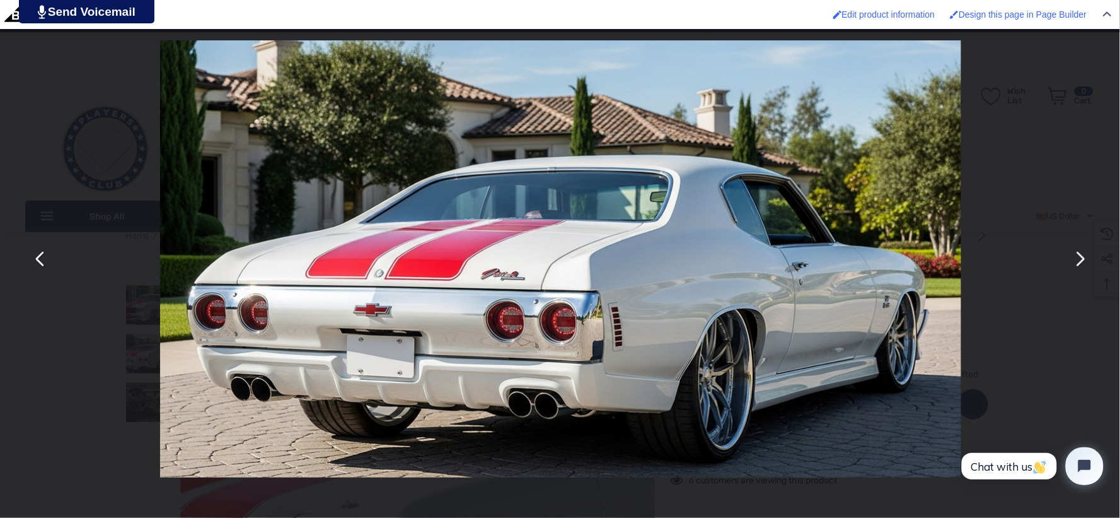
click at [1079, 262] on button "You can close this modal content with the ESC key" at bounding box center [1080, 259] width 30 height 30
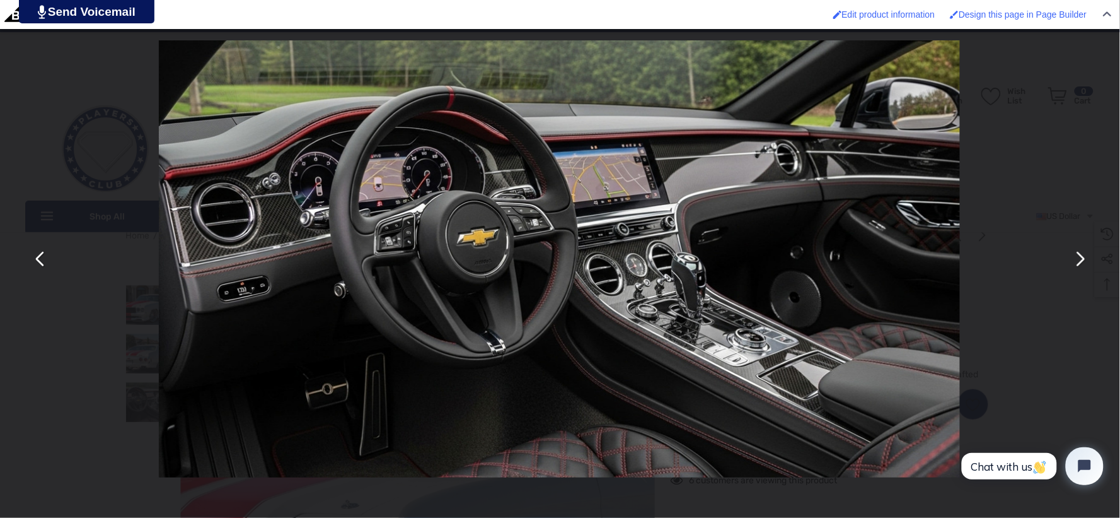
click at [1079, 262] on button "You can close this modal content with the ESC key" at bounding box center [1080, 259] width 30 height 30
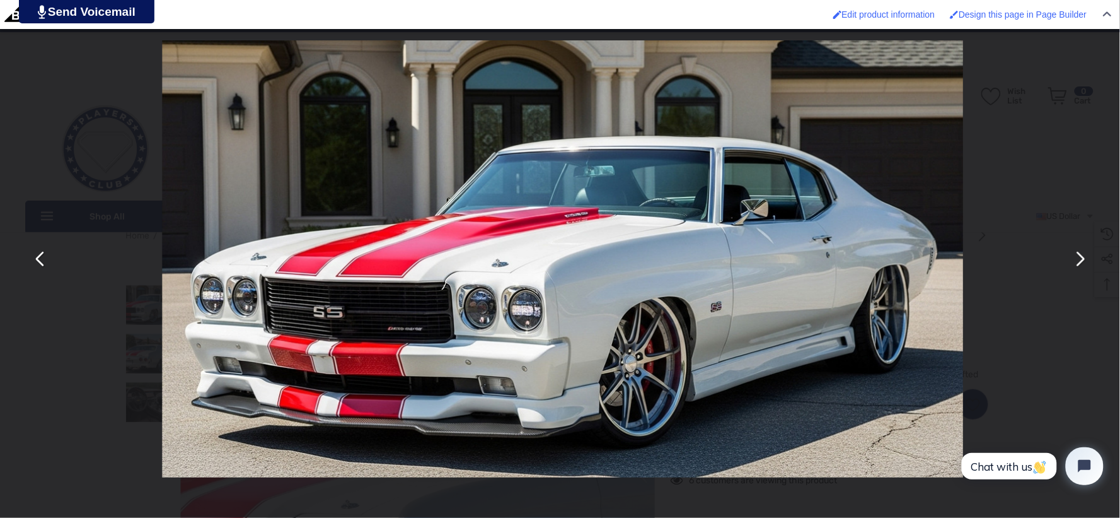
click at [1079, 262] on button "You can close this modal content with the ESC key" at bounding box center [1080, 259] width 30 height 30
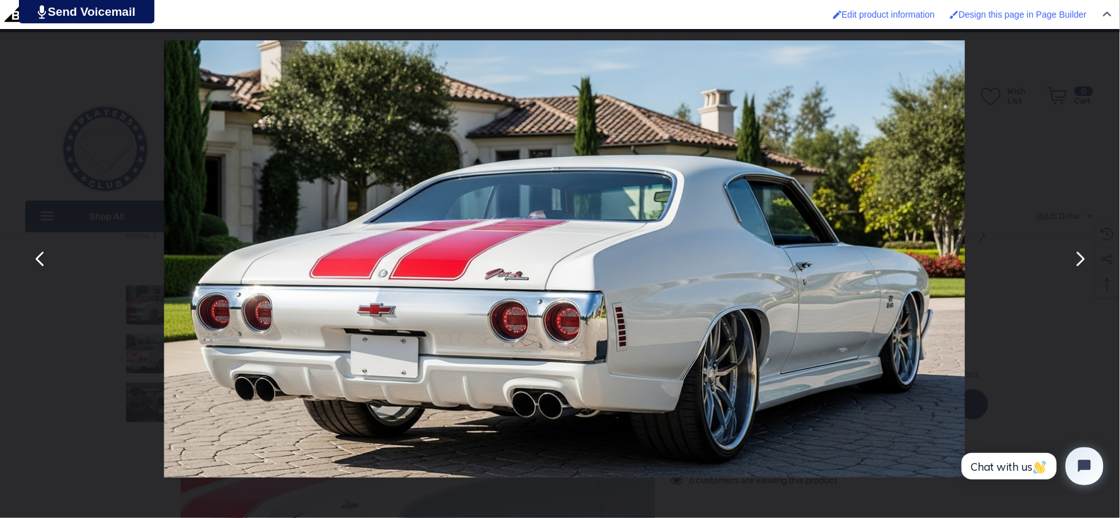
click at [1079, 262] on button "You can close this modal content with the ESC key" at bounding box center [1080, 259] width 30 height 30
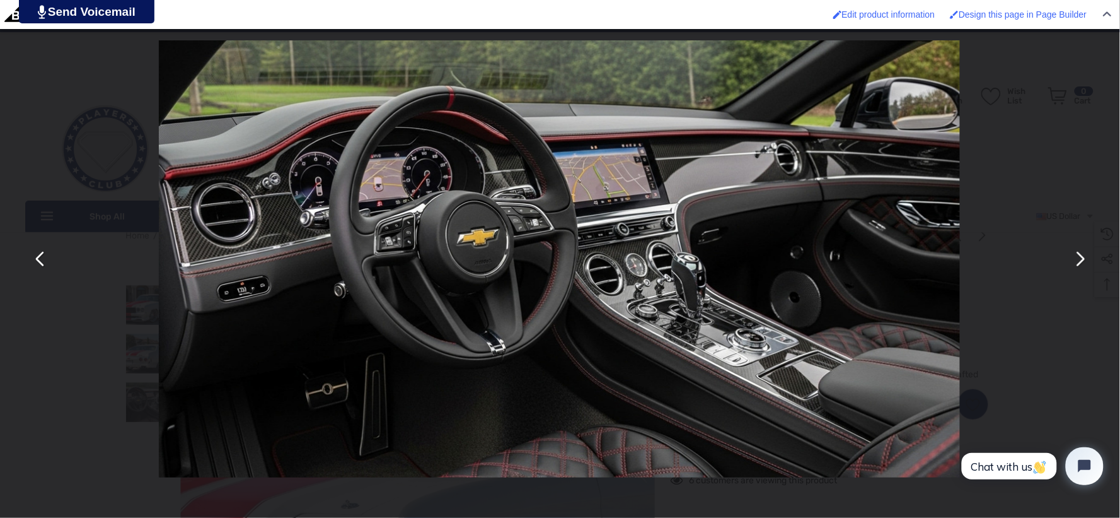
click at [1079, 262] on button "You can close this modal content with the ESC key" at bounding box center [1080, 259] width 30 height 30
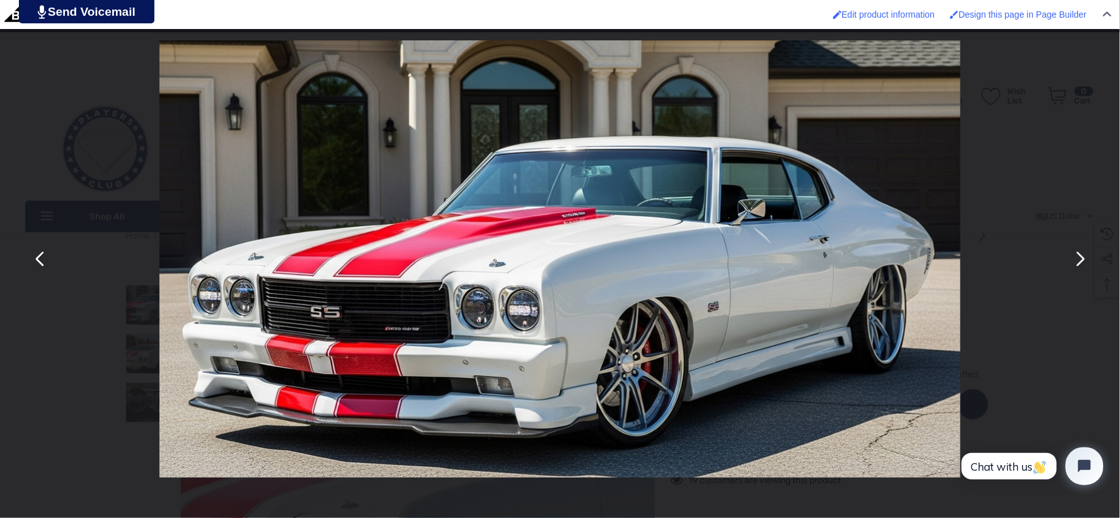
click at [1079, 262] on button "You can close this modal content with the ESC key" at bounding box center [1080, 259] width 30 height 30
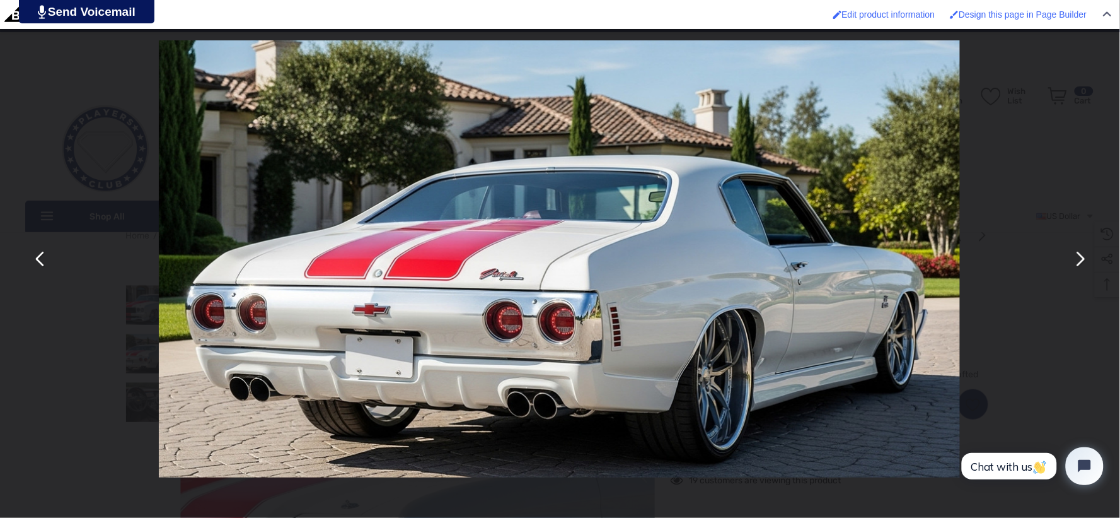
click at [1079, 262] on button "You can close this modal content with the ESC key" at bounding box center [1080, 259] width 30 height 30
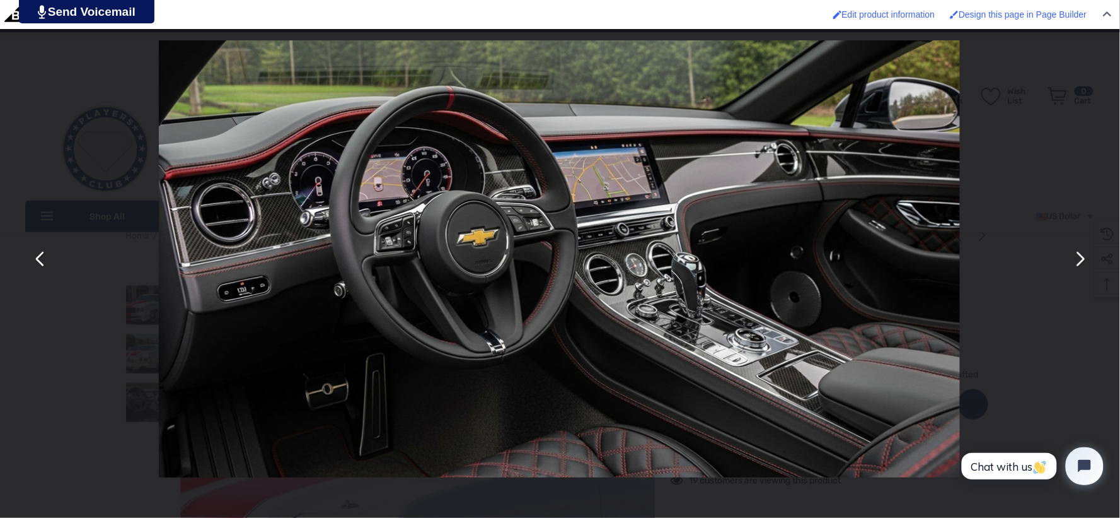
click at [1079, 262] on button "You can close this modal content with the ESC key" at bounding box center [1080, 259] width 30 height 30
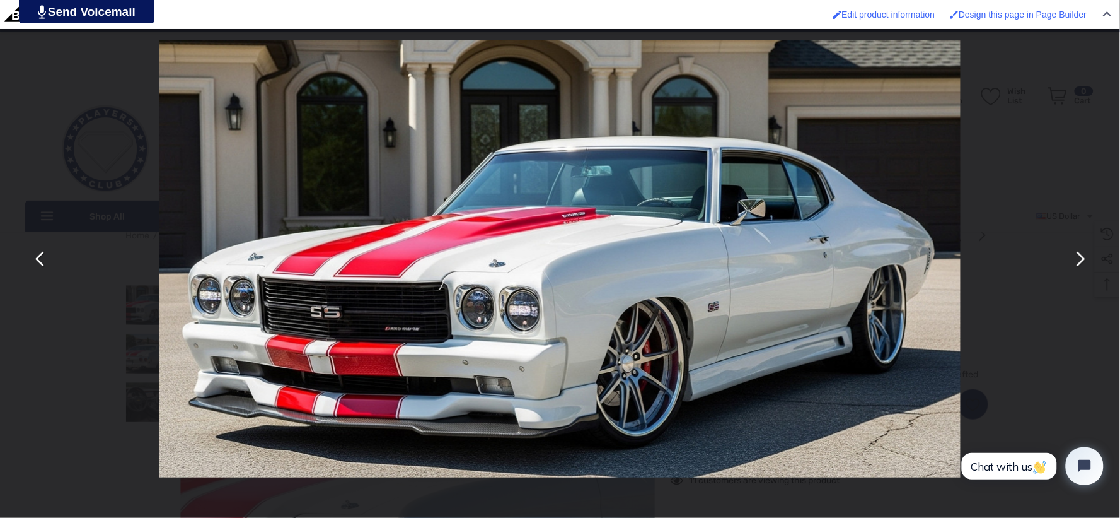
click at [1079, 262] on button "You can close this modal content with the ESC key" at bounding box center [1080, 259] width 30 height 30
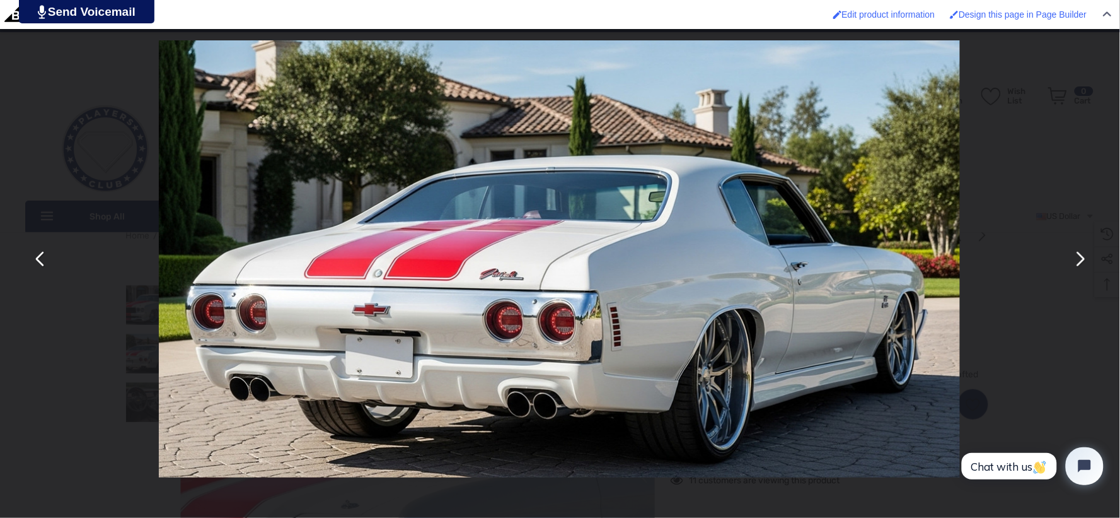
click at [1079, 262] on button "You can close this modal content with the ESC key" at bounding box center [1080, 259] width 30 height 30
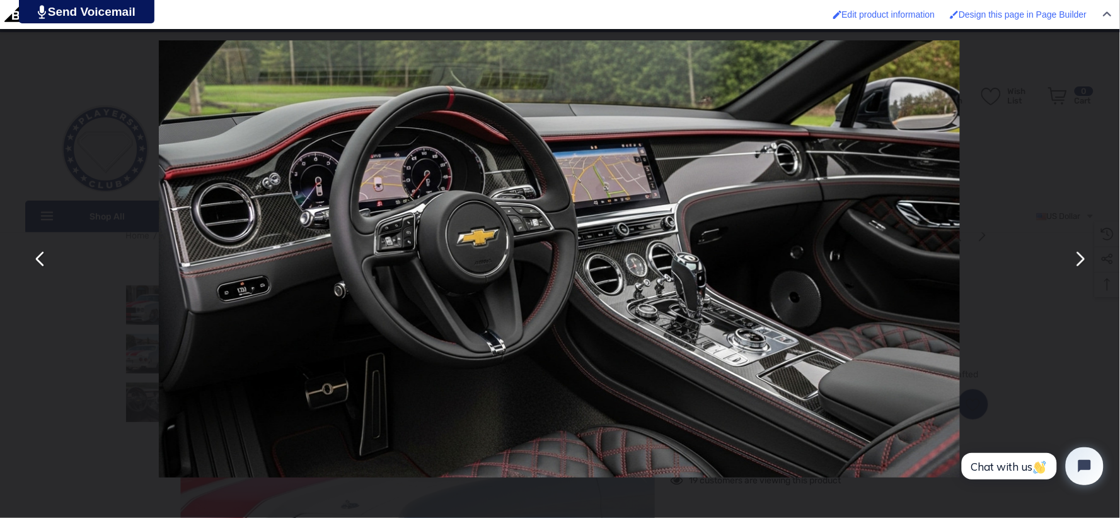
click at [1079, 262] on button "You can close this modal content with the ESC key" at bounding box center [1080, 259] width 30 height 30
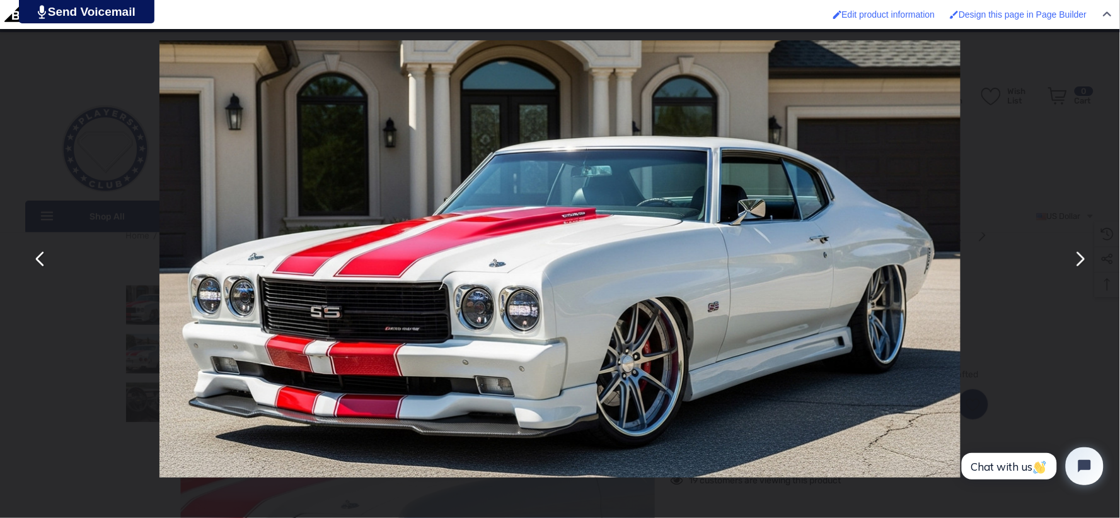
click at [1079, 262] on button "You can close this modal content with the ESC key" at bounding box center [1080, 259] width 30 height 30
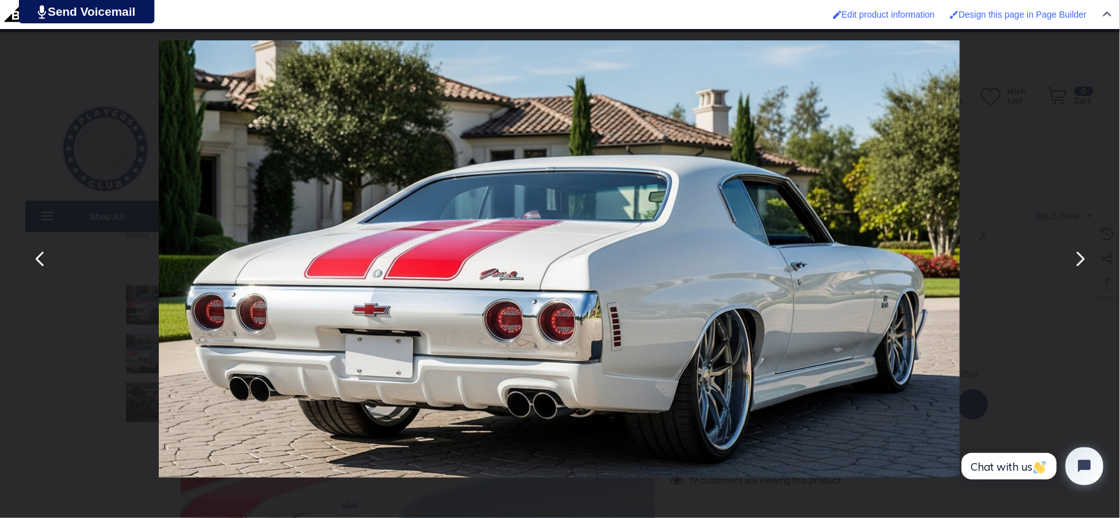
click at [1079, 262] on button "You can close this modal content with the ESC key" at bounding box center [1080, 259] width 30 height 30
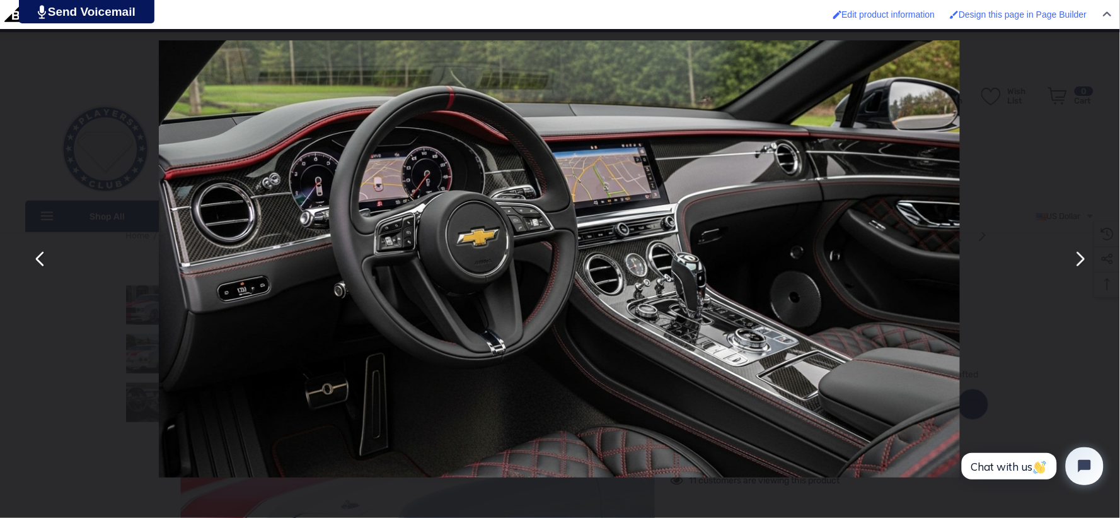
click at [1079, 262] on button "You can close this modal content with the ESC key" at bounding box center [1080, 259] width 30 height 30
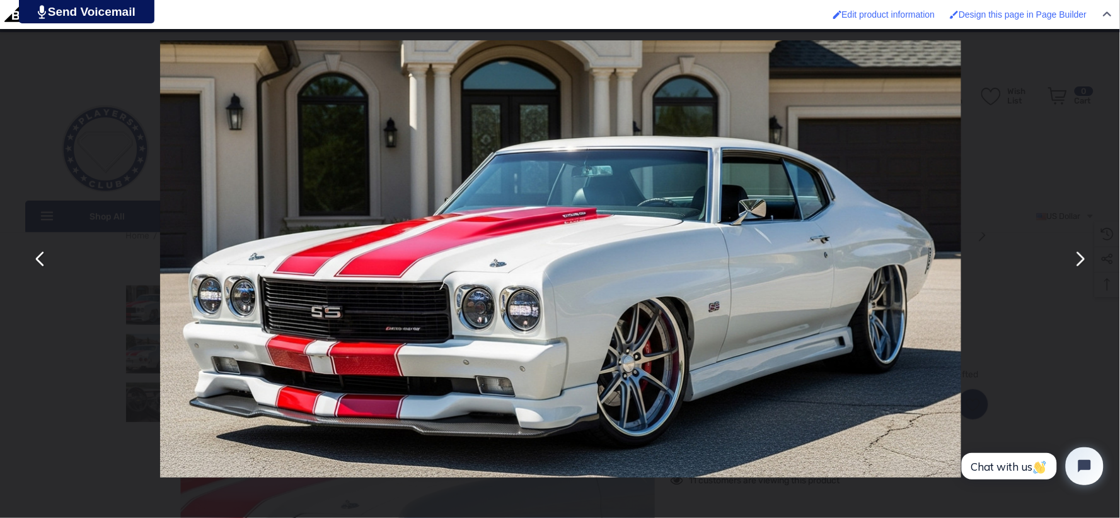
click at [1079, 262] on button "You can close this modal content with the ESC key" at bounding box center [1080, 259] width 30 height 30
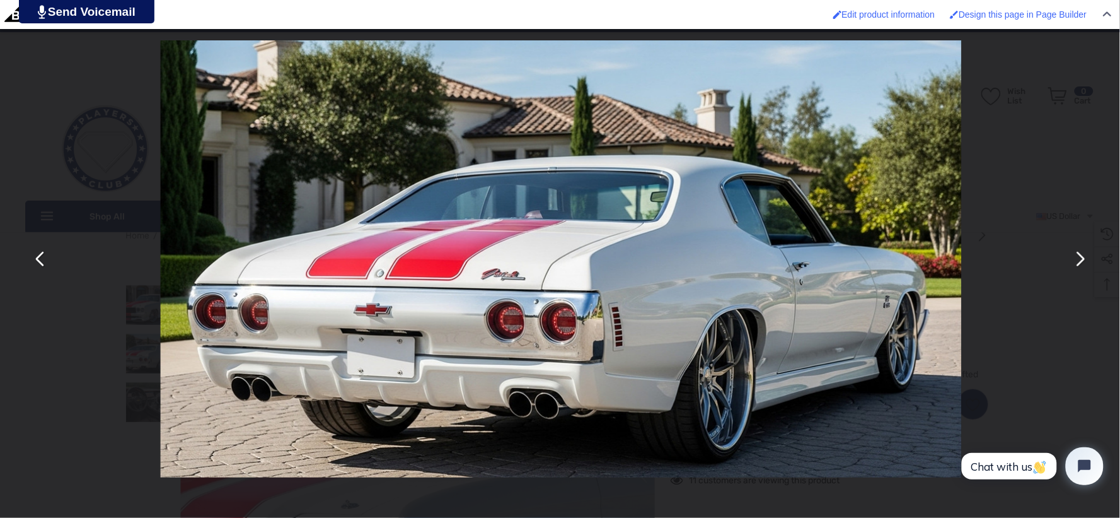
click at [1079, 262] on button "You can close this modal content with the ESC key" at bounding box center [1080, 259] width 30 height 30
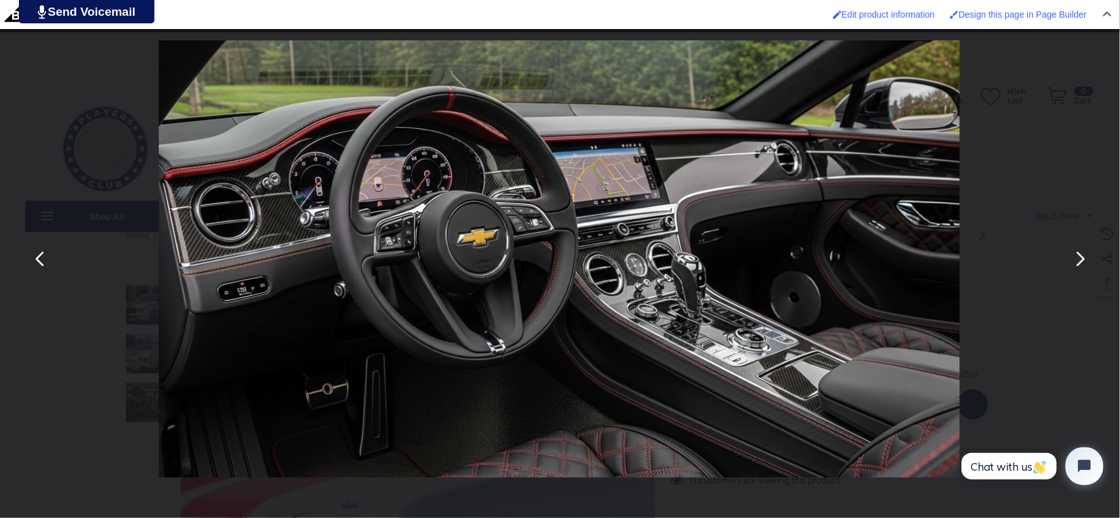
click at [1079, 262] on button "You can close this modal content with the ESC key" at bounding box center [1080, 259] width 30 height 30
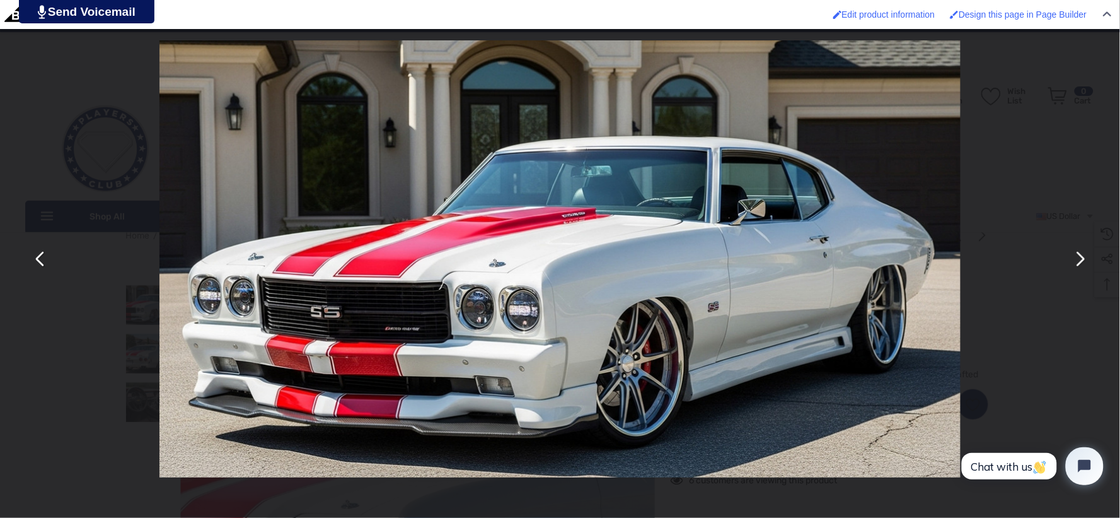
click at [1079, 262] on button "You can close this modal content with the ESC key" at bounding box center [1080, 259] width 30 height 30
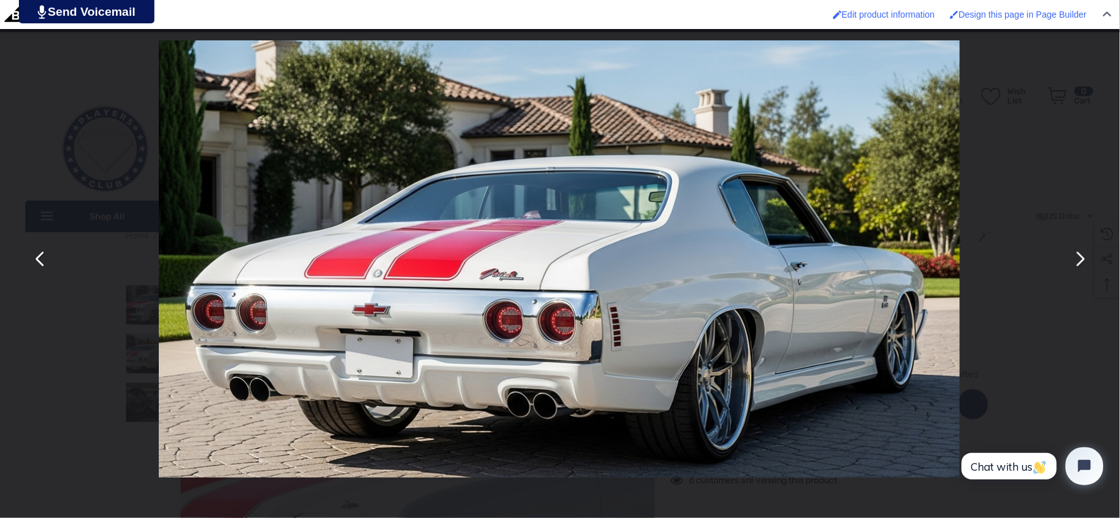
click at [1079, 262] on button "You can close this modal content with the ESC key" at bounding box center [1080, 259] width 30 height 30
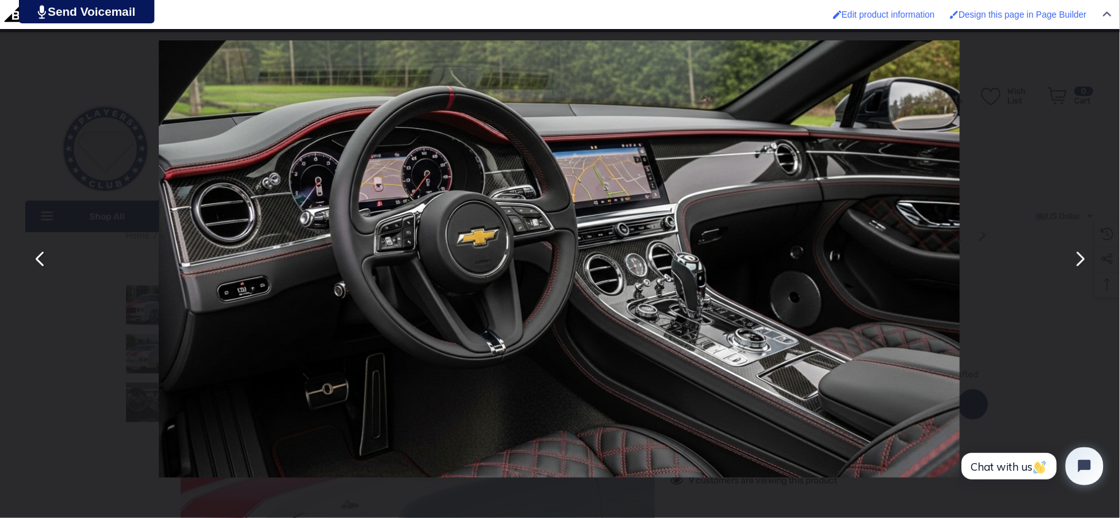
click at [1079, 262] on button "You can close this modal content with the ESC key" at bounding box center [1080, 259] width 30 height 30
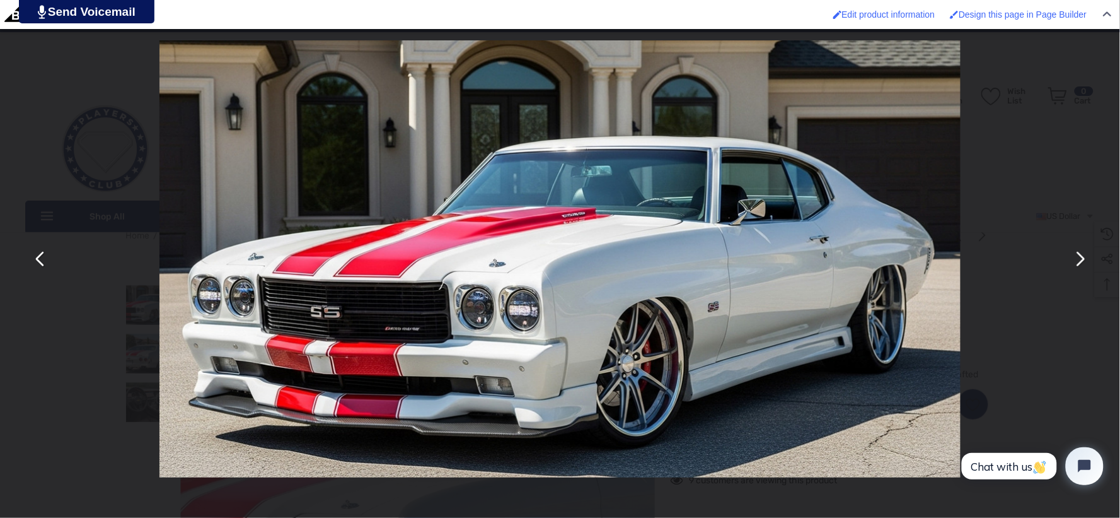
click at [1079, 262] on button "You can close this modal content with the ESC key" at bounding box center [1080, 259] width 30 height 30
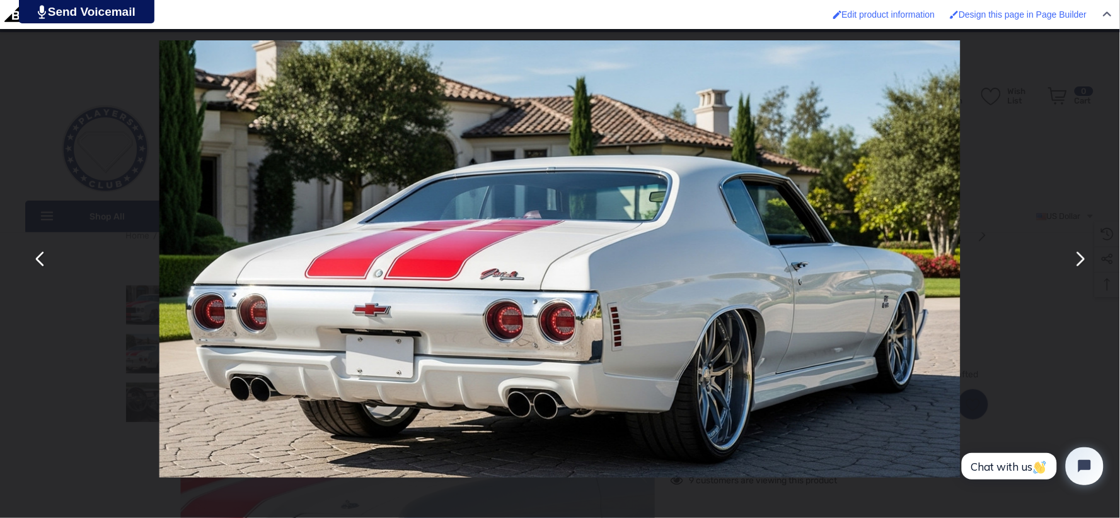
click at [1079, 262] on button "You can close this modal content with the ESC key" at bounding box center [1080, 259] width 30 height 30
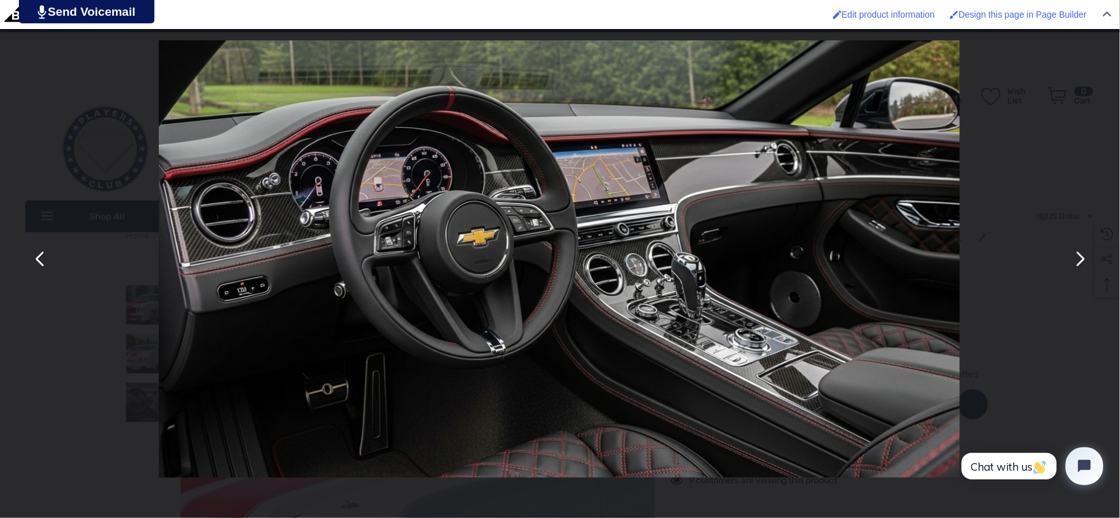
click at [1085, 248] on button "You can close this modal content with the ESC key" at bounding box center [1080, 259] width 30 height 30
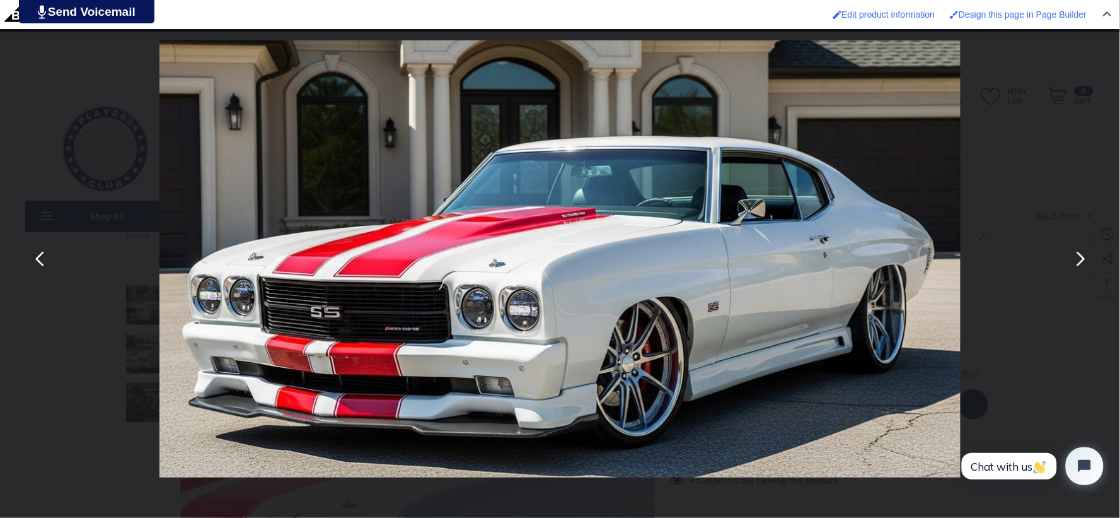
click at [1085, 249] on button "You can close this modal content with the ESC key" at bounding box center [1080, 259] width 30 height 30
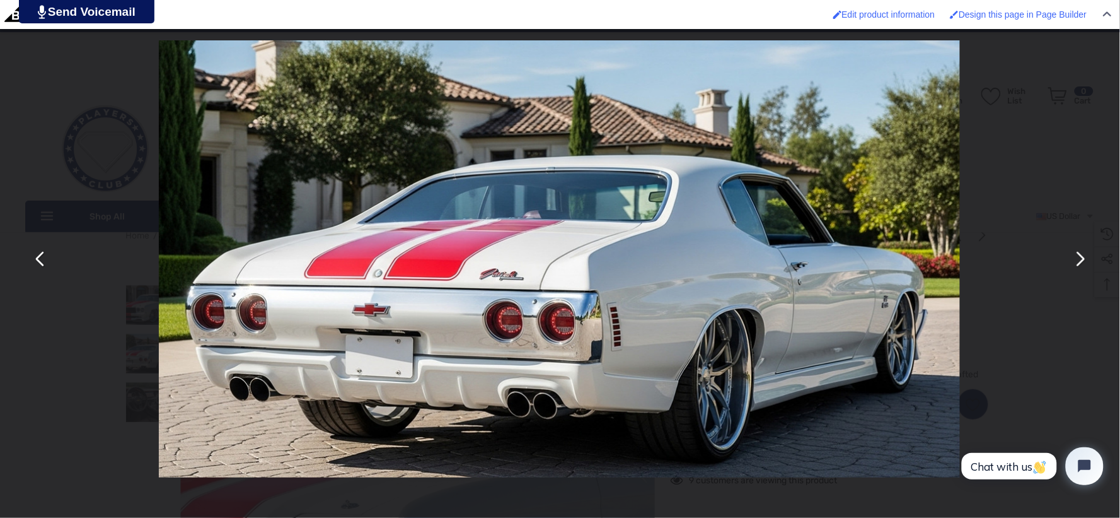
click at [1085, 249] on button "You can close this modal content with the ESC key" at bounding box center [1080, 259] width 30 height 30
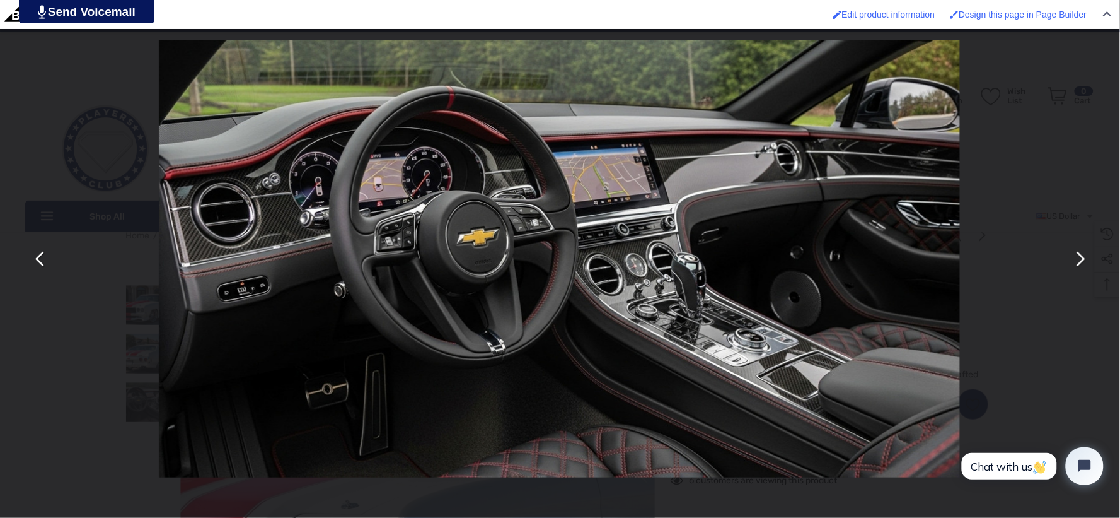
click at [1085, 249] on button "You can close this modal content with the ESC key" at bounding box center [1080, 259] width 30 height 30
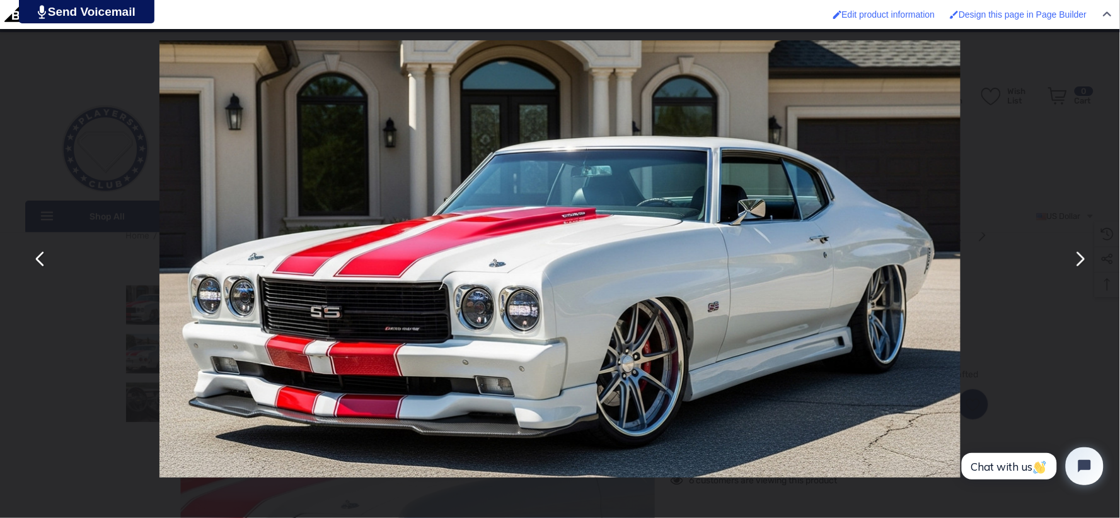
click at [1085, 249] on button "You can close this modal content with the ESC key" at bounding box center [1080, 259] width 30 height 30
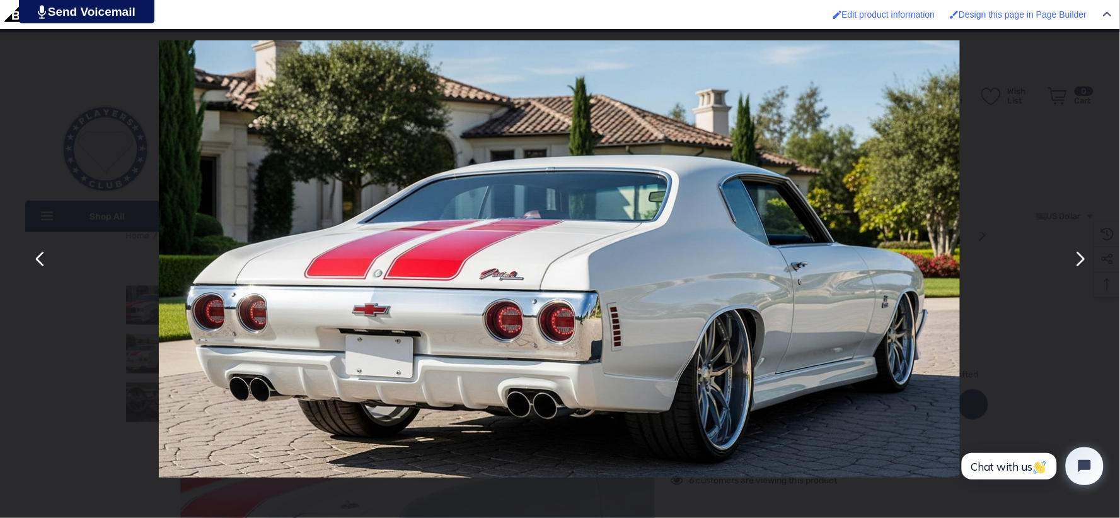
click at [1085, 249] on button "You can close this modal content with the ESC key" at bounding box center [1080, 259] width 30 height 30
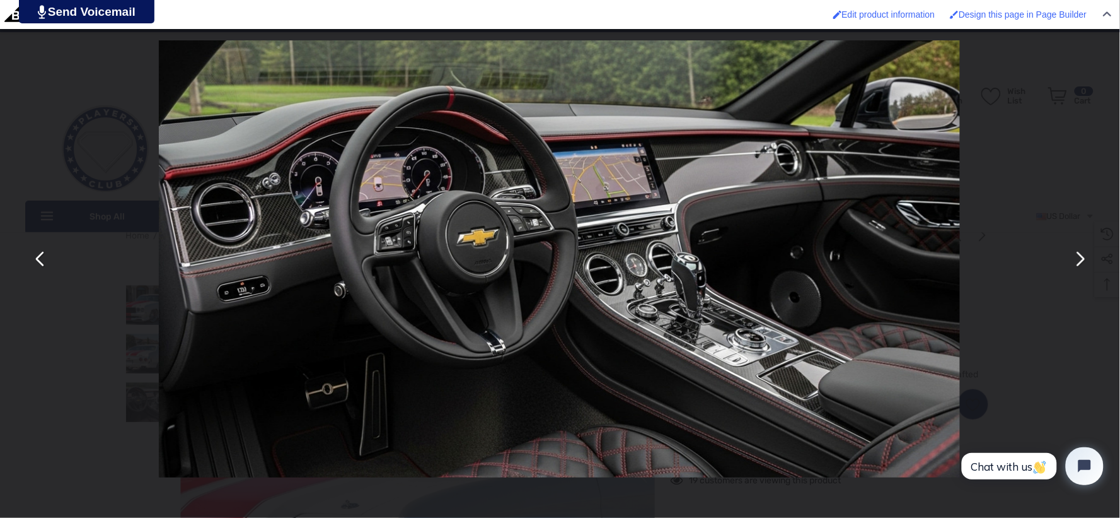
click at [1085, 249] on button "You can close this modal content with the ESC key" at bounding box center [1080, 259] width 30 height 30
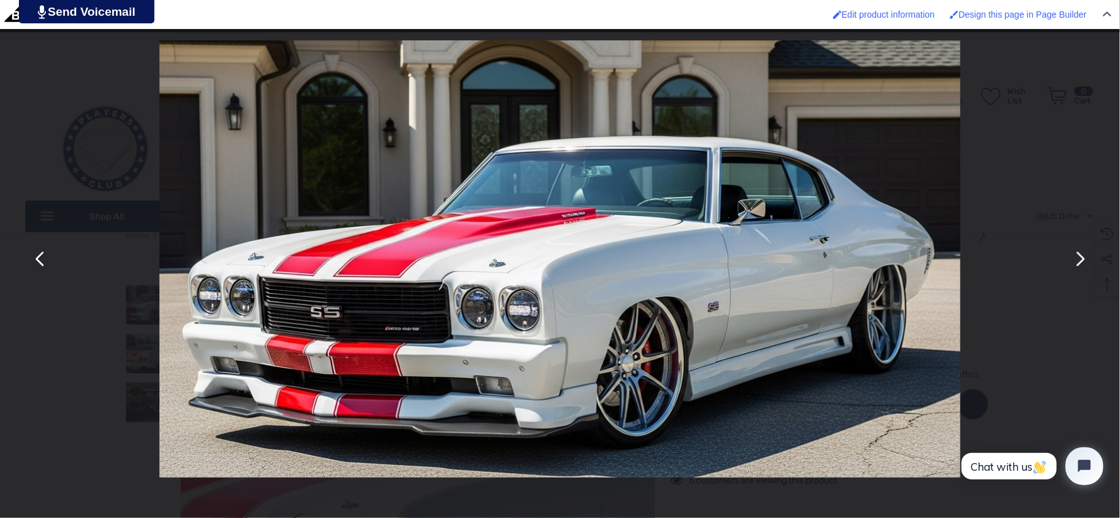
click at [1085, 249] on button "You can close this modal content with the ESC key" at bounding box center [1080, 259] width 30 height 30
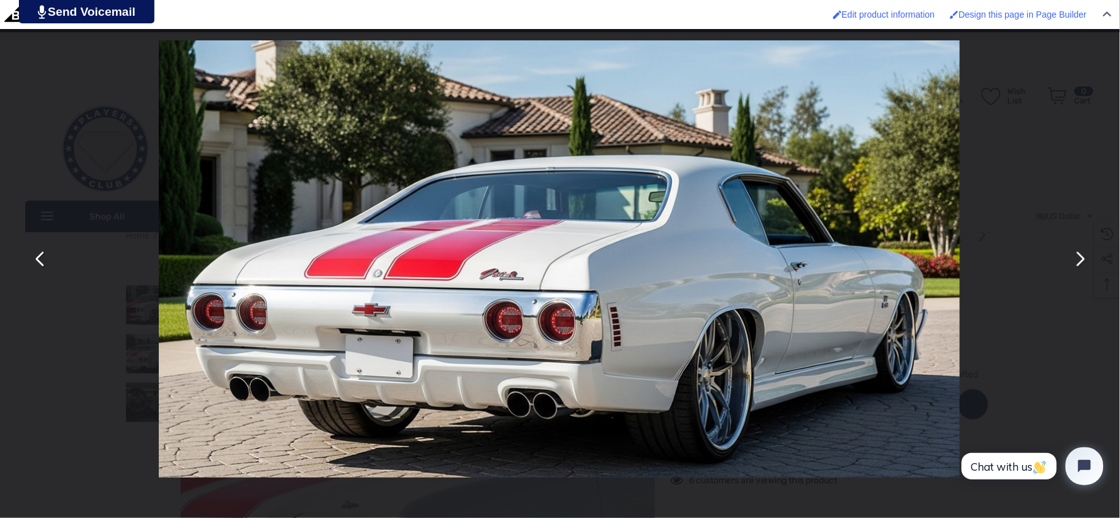
click at [1085, 249] on button "You can close this modal content with the ESC key" at bounding box center [1080, 259] width 30 height 30
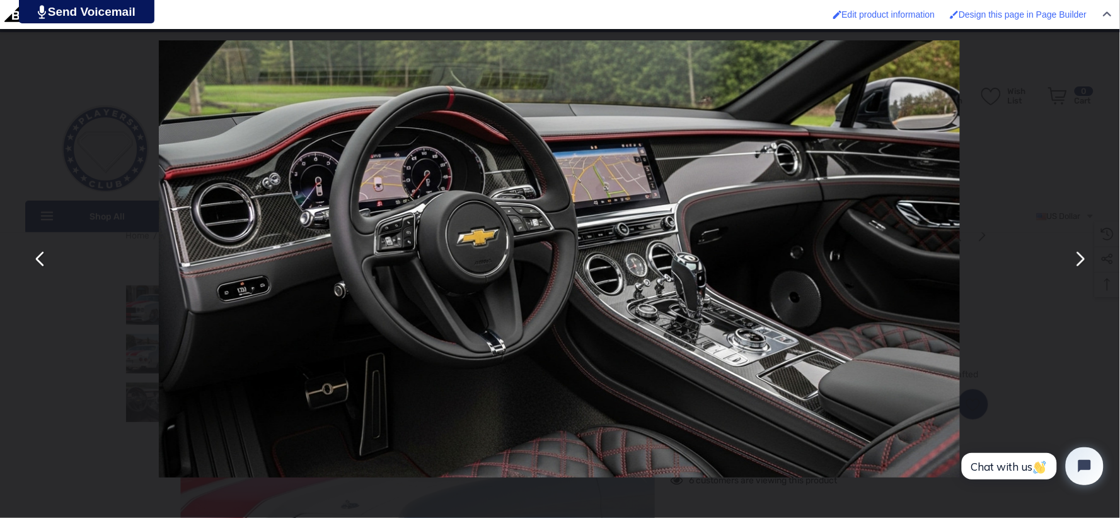
click at [1085, 249] on button "You can close this modal content with the ESC key" at bounding box center [1080, 259] width 30 height 30
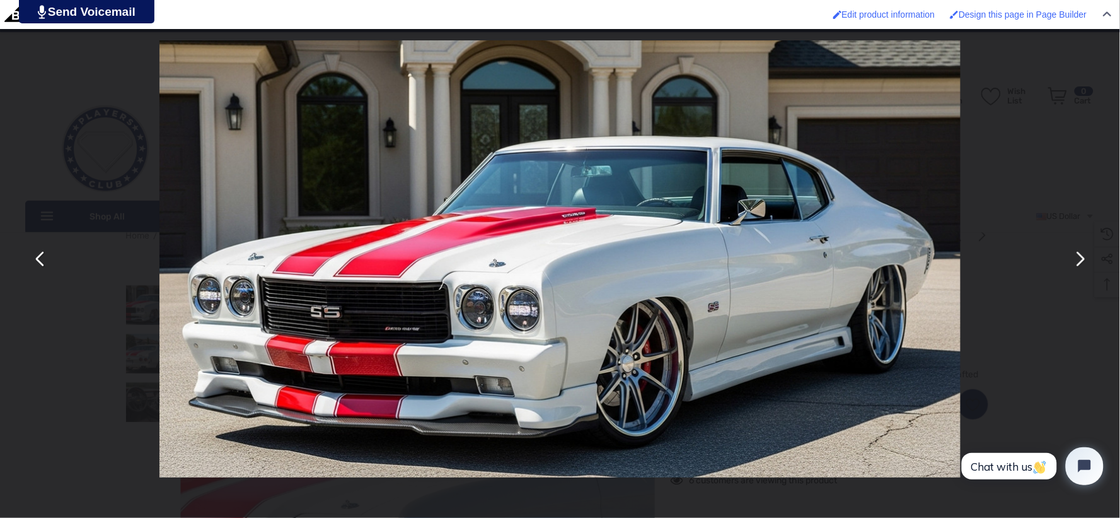
click at [1085, 249] on button "You can close this modal content with the ESC key" at bounding box center [1080, 259] width 30 height 30
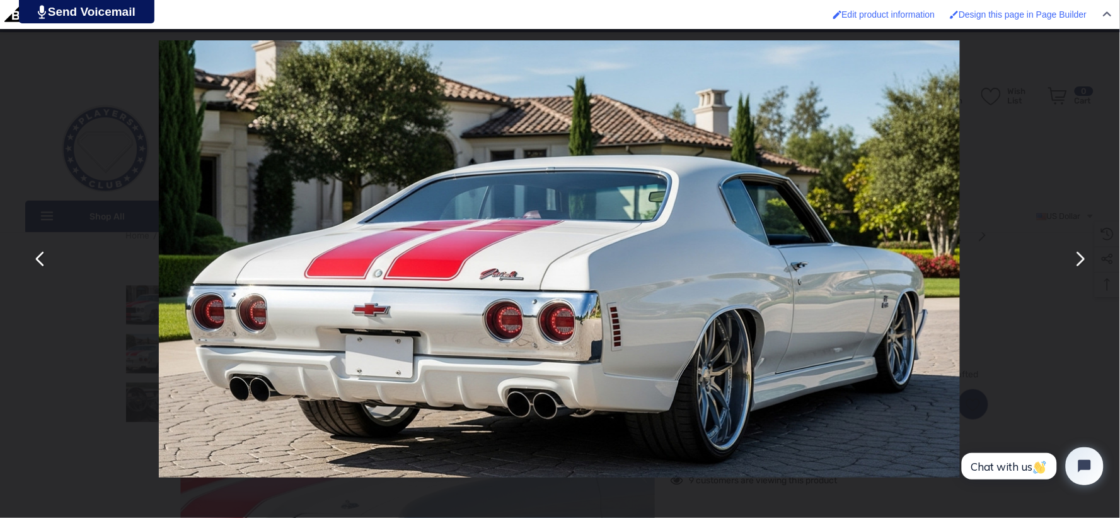
click at [1085, 249] on button "You can close this modal content with the ESC key" at bounding box center [1080, 259] width 30 height 30
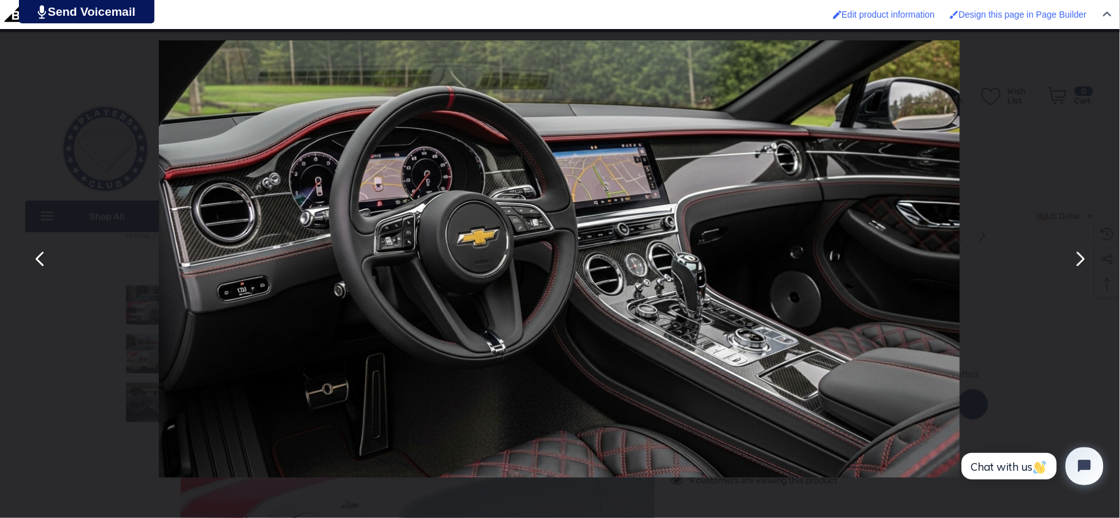
click at [1085, 249] on button "You can close this modal content with the ESC key" at bounding box center [1080, 259] width 30 height 30
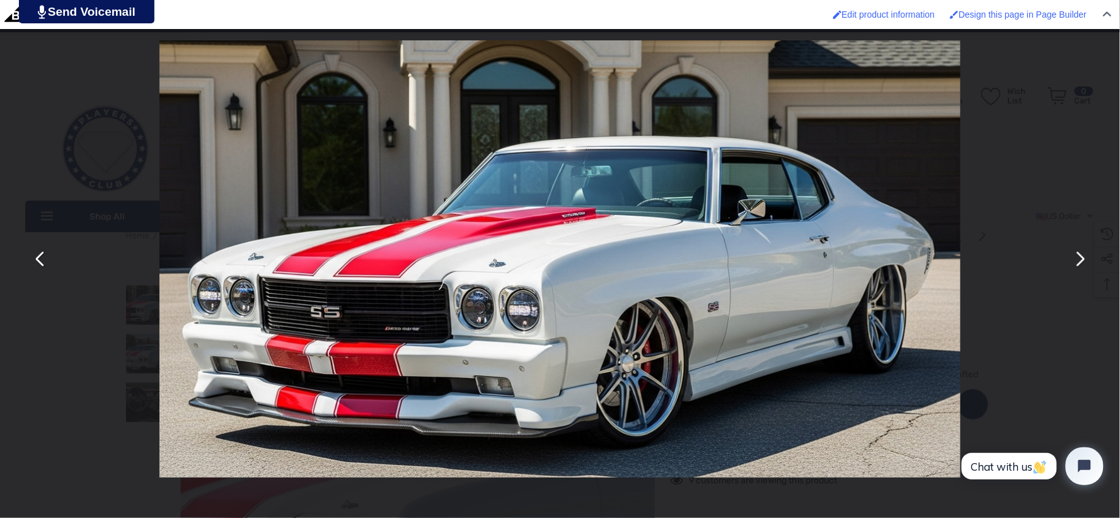
click at [1085, 249] on button "You can close this modal content with the ESC key" at bounding box center [1080, 259] width 30 height 30
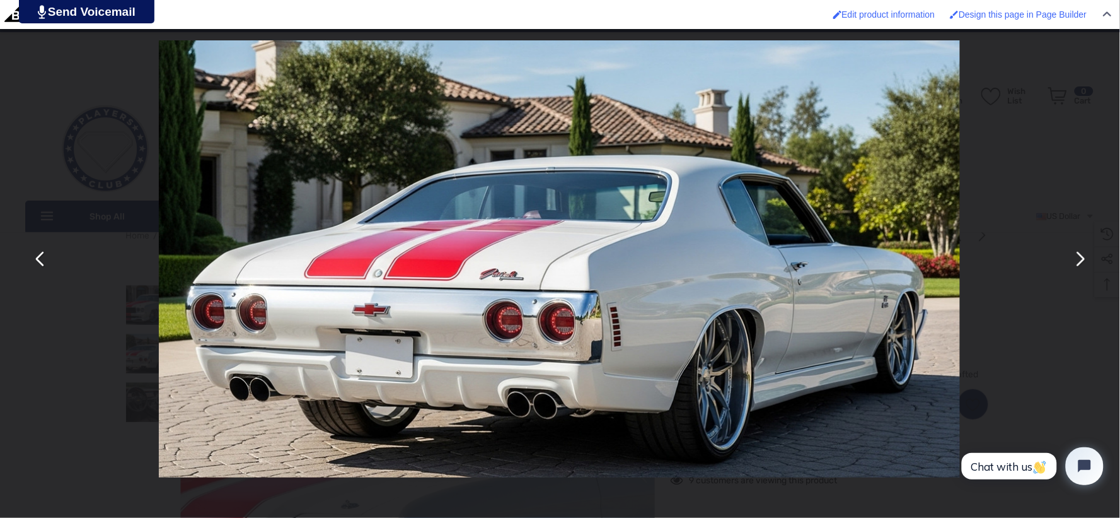
click at [1085, 249] on button "You can close this modal content with the ESC key" at bounding box center [1080, 259] width 30 height 30
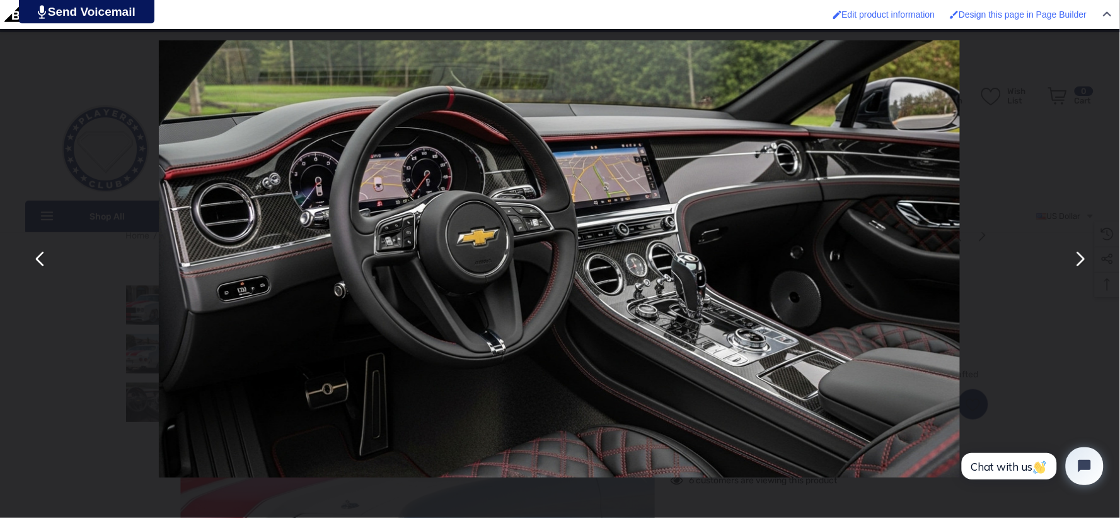
click at [1085, 249] on button "You can close this modal content with the ESC key" at bounding box center [1080, 259] width 30 height 30
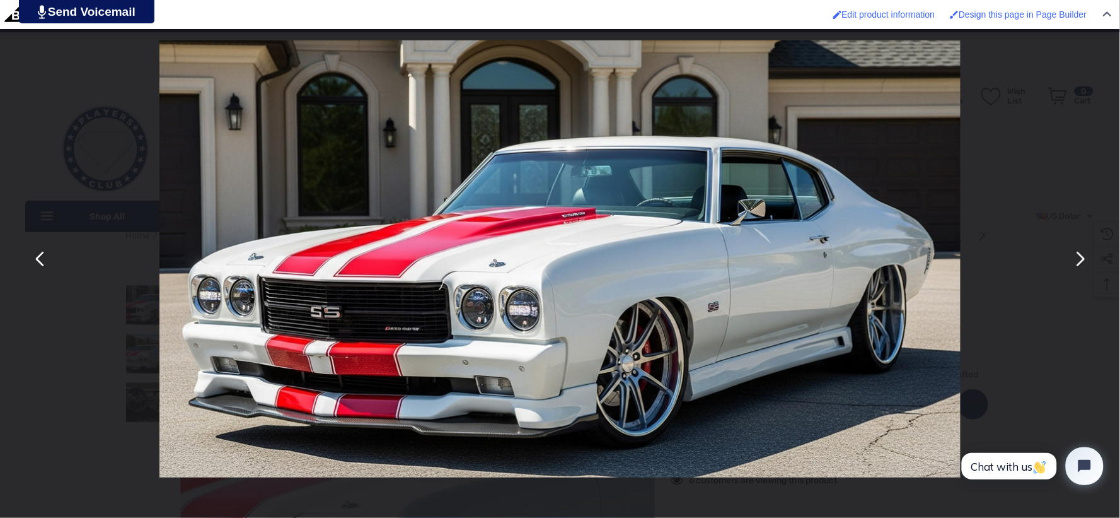
click at [1085, 249] on button "You can close this modal content with the ESC key" at bounding box center [1080, 259] width 30 height 30
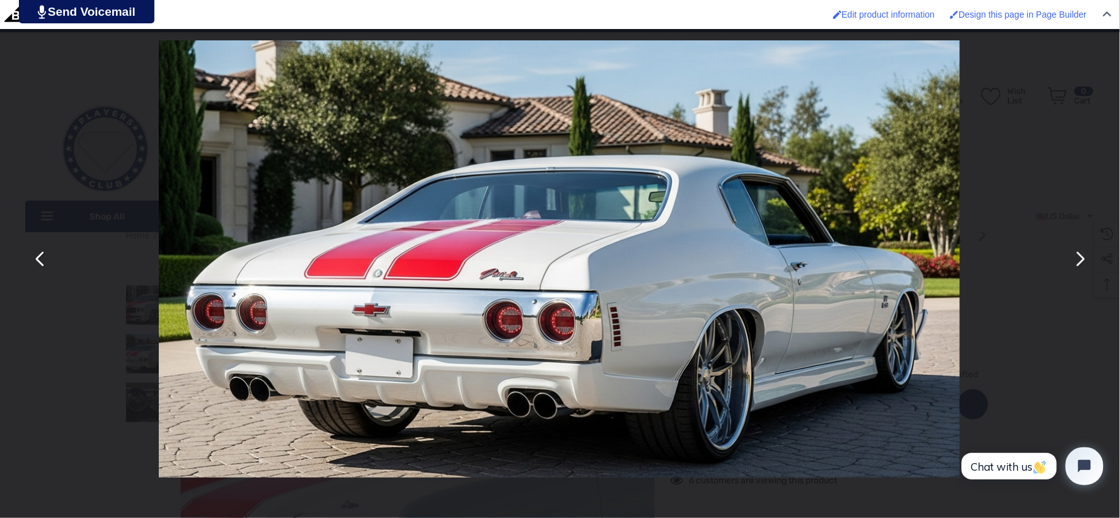
click at [1085, 249] on button "You can close this modal content with the ESC key" at bounding box center [1080, 259] width 30 height 30
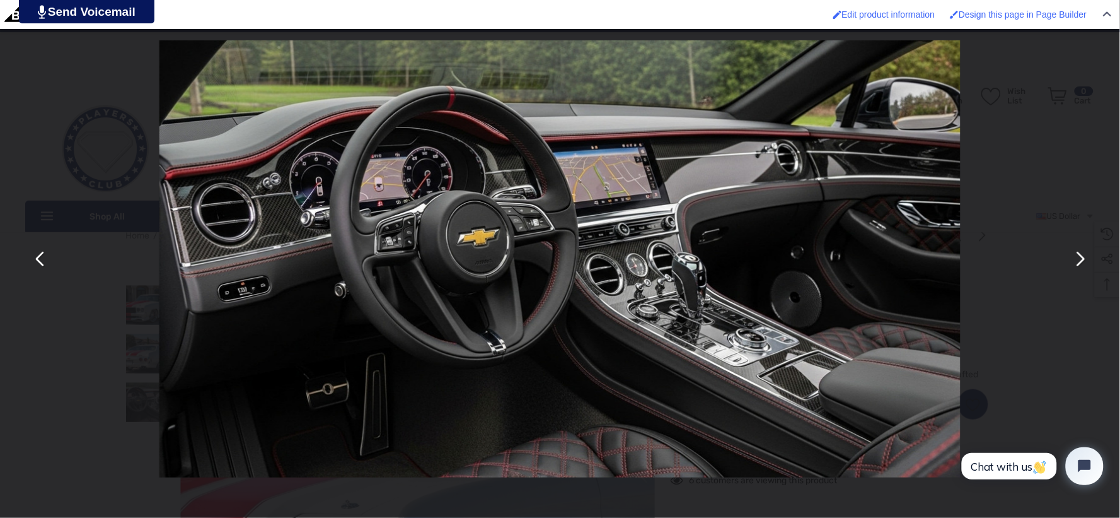
click at [1085, 249] on button "You can close this modal content with the ESC key" at bounding box center [1080, 259] width 30 height 30
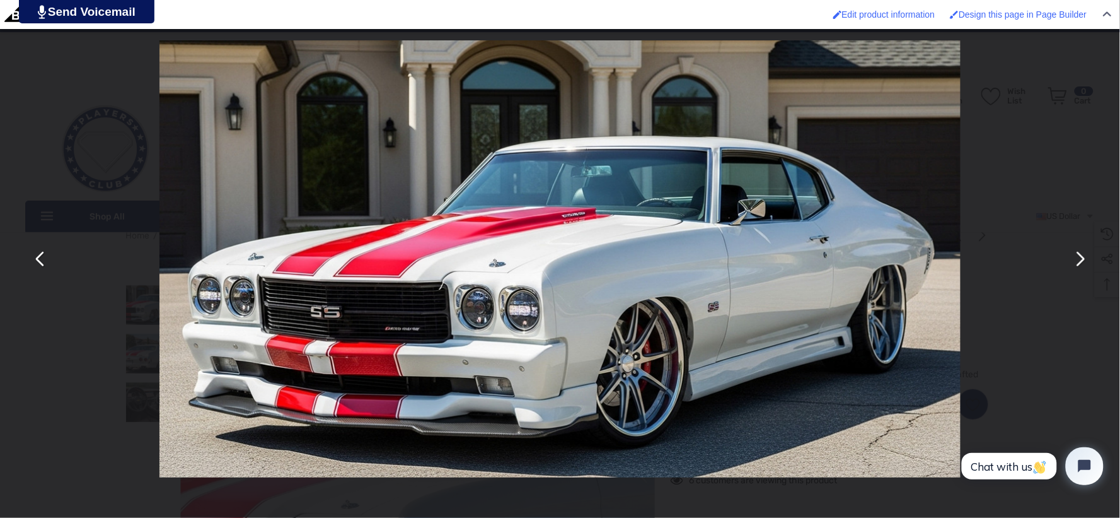
click at [1085, 249] on button "You can close this modal content with the ESC key" at bounding box center [1080, 259] width 30 height 30
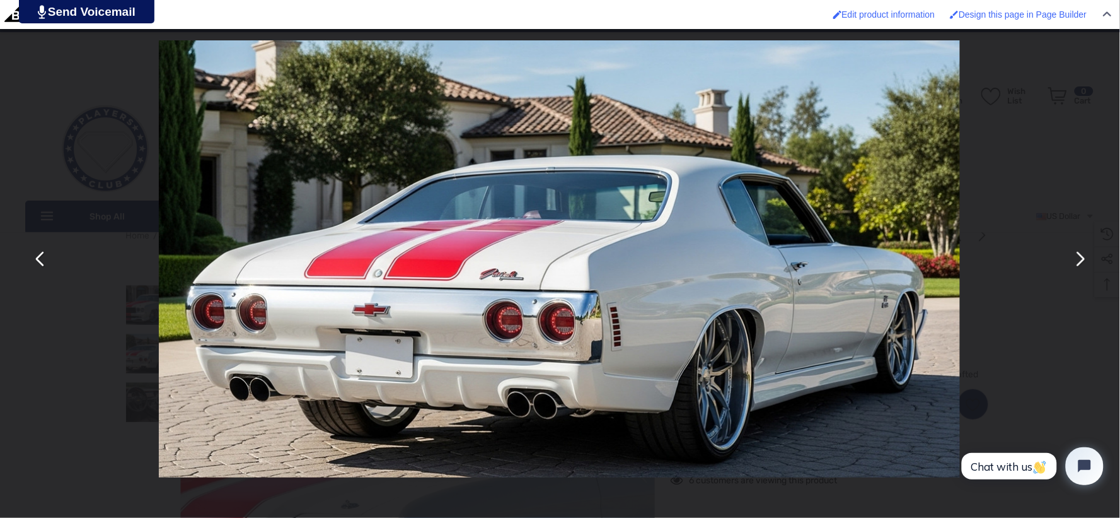
click at [1085, 249] on button "You can close this modal content with the ESC key" at bounding box center [1080, 259] width 30 height 30
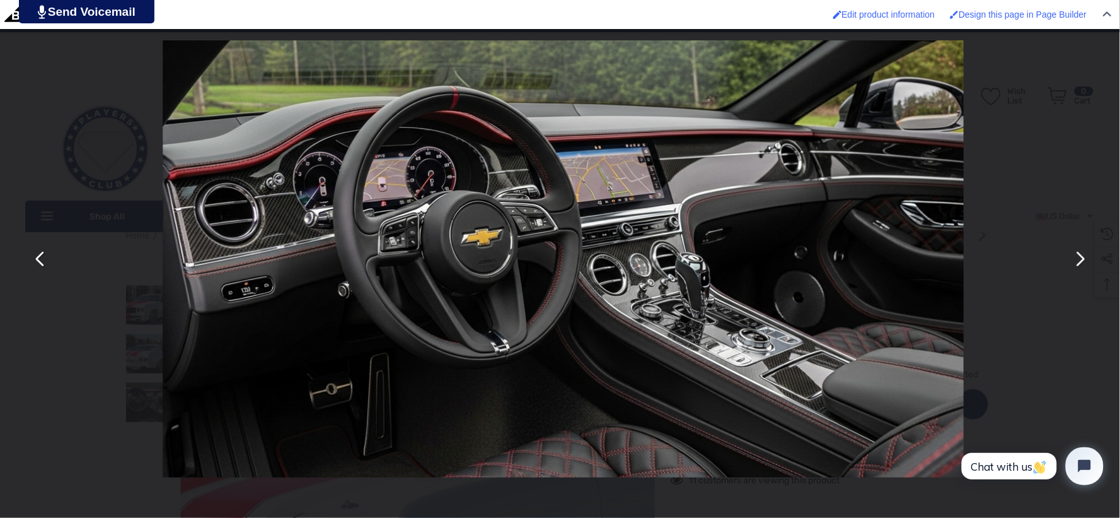
click at [1085, 249] on button "You can close this modal content with the ESC key" at bounding box center [1080, 259] width 30 height 30
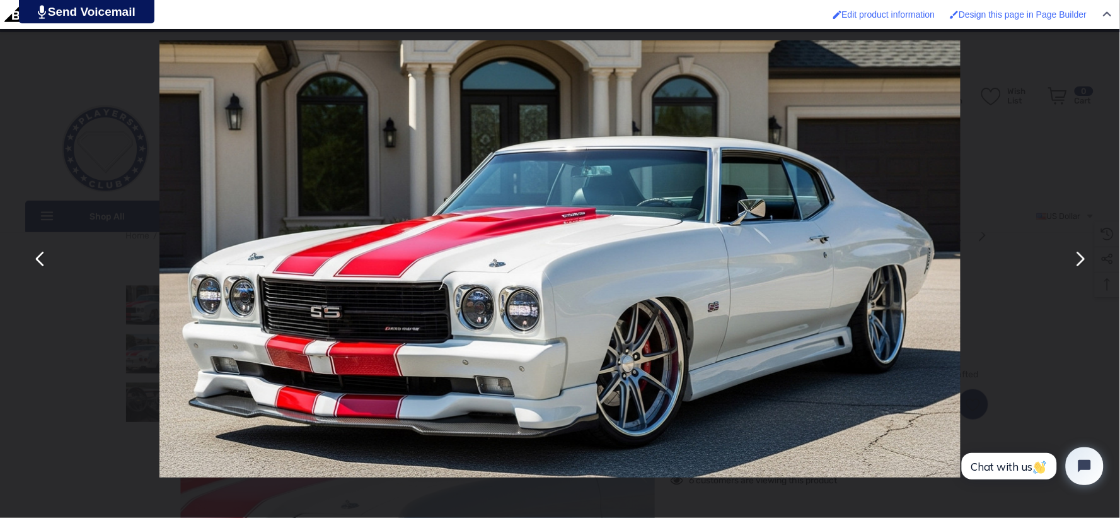
click at [974, 178] on div "You can close this modal content with the ESC key" at bounding box center [560, 259] width 1120 height 518
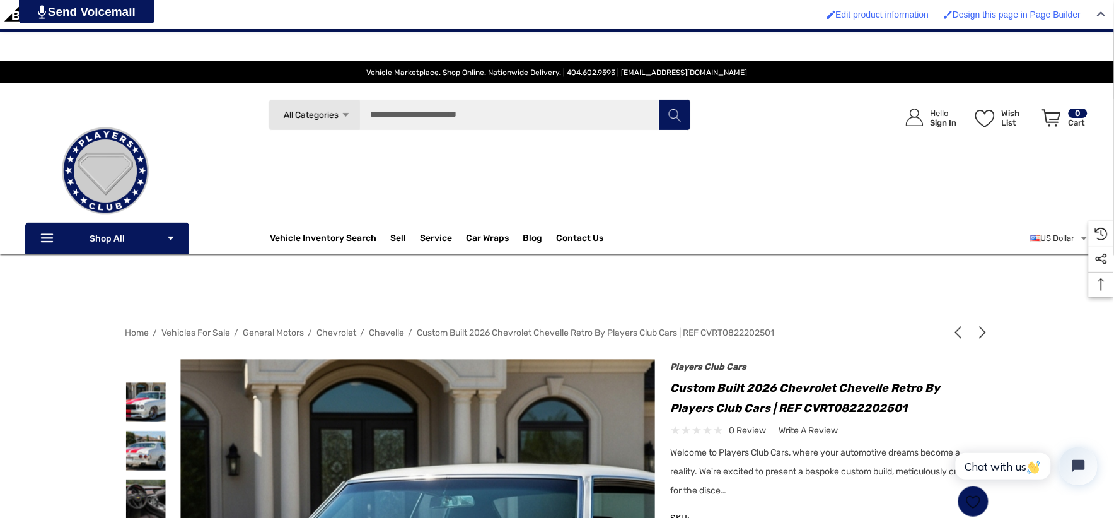
click at [100, 142] on img at bounding box center [105, 171] width 126 height 126
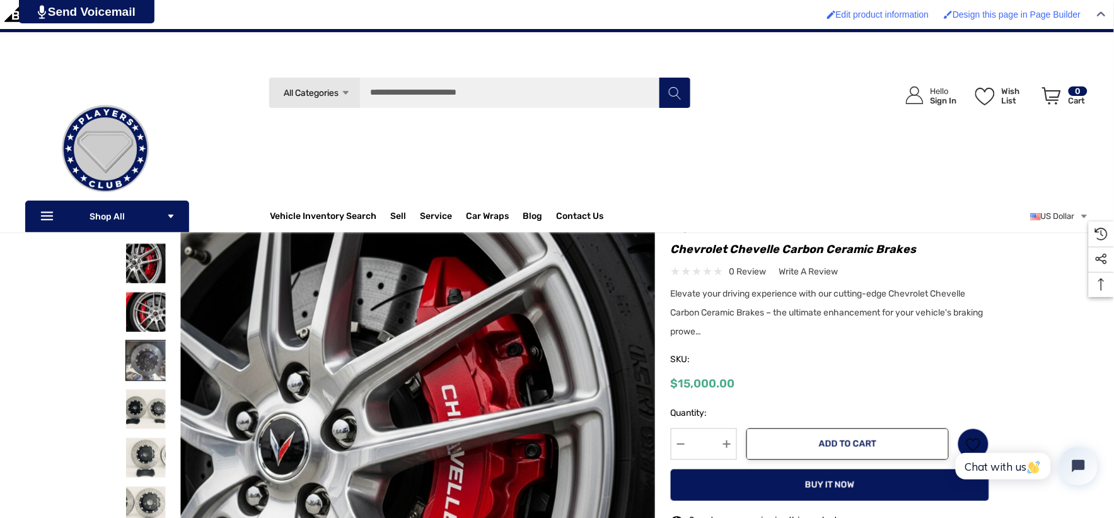
scroll to position [70, 0]
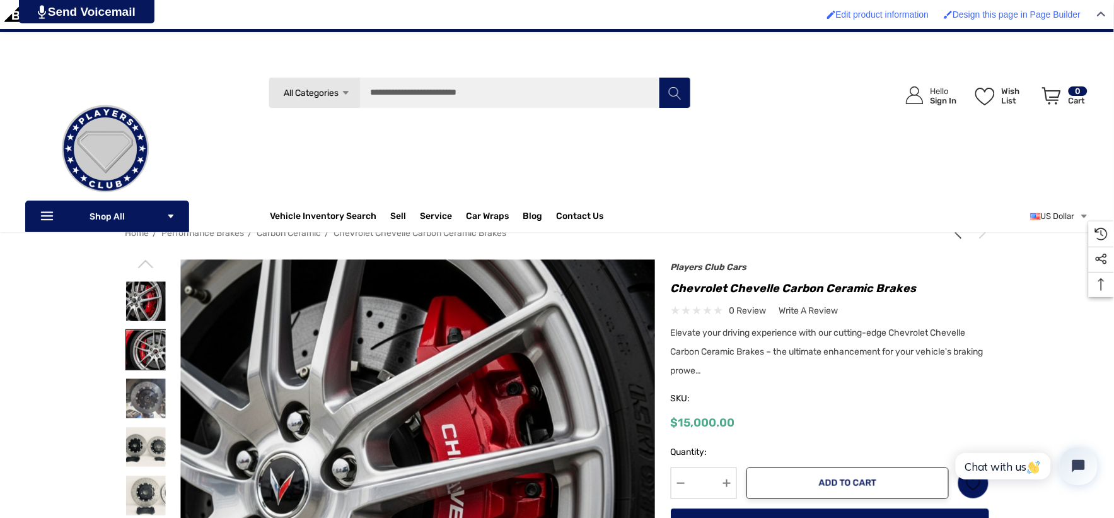
click at [136, 341] on img at bounding box center [146, 350] width 40 height 40
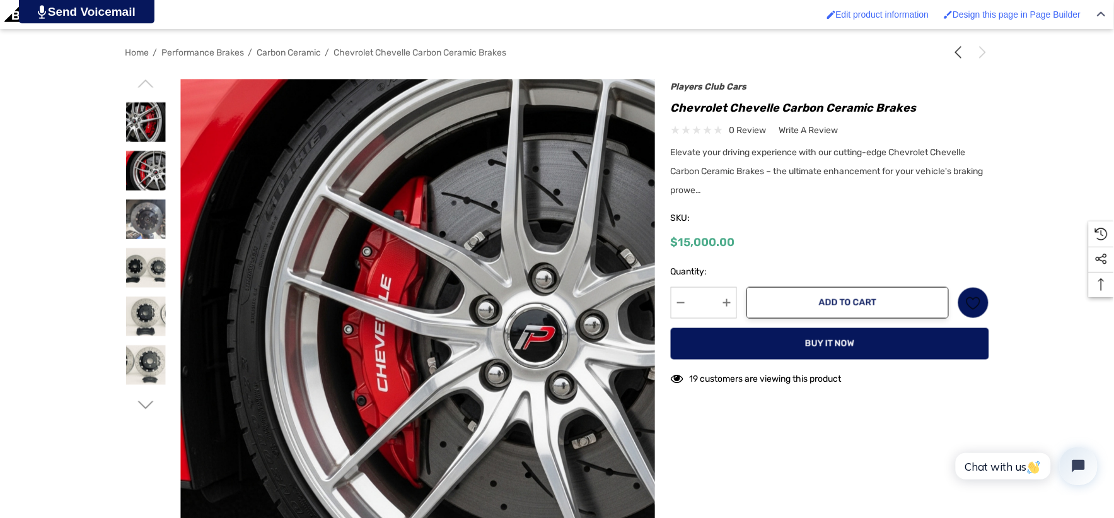
scroll to position [350, 0]
